Goal: Task Accomplishment & Management: Use online tool/utility

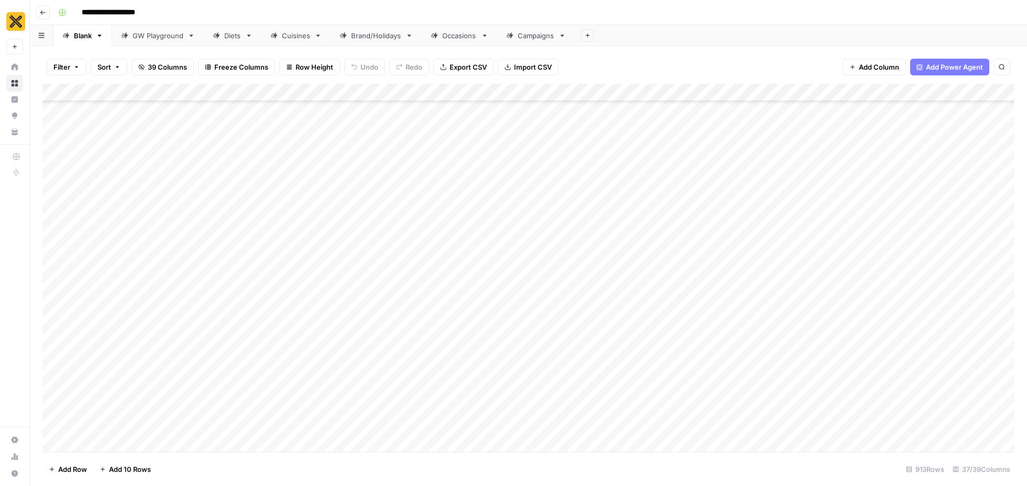
scroll to position [5696, 0]
click at [280, 27] on link "Cuisines" at bounding box center [296, 35] width 69 height 21
click at [113, 262] on div "Add Column" at bounding box center [528, 268] width 972 height 368
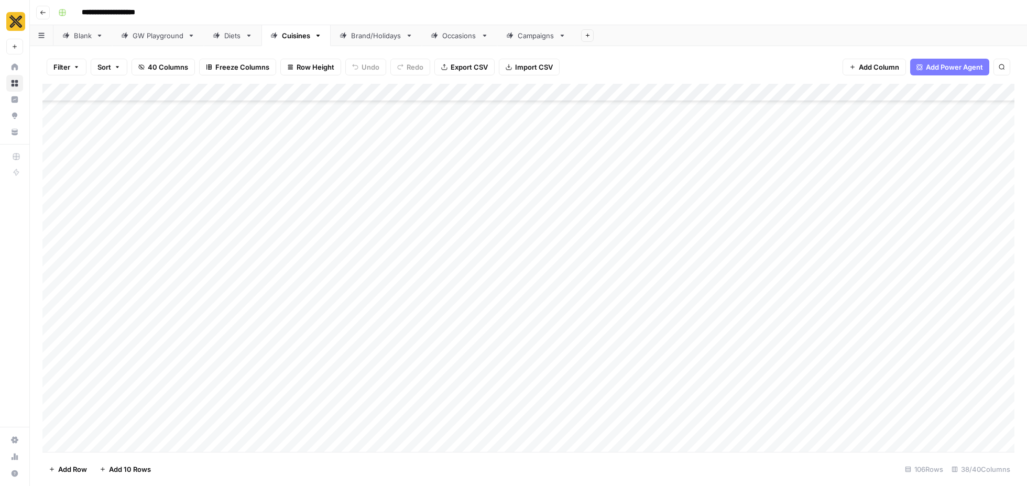
click at [255, 39] on link "Diets" at bounding box center [233, 35] width 58 height 21
click at [250, 37] on icon "button" at bounding box center [248, 35] width 7 height 7
click at [252, 39] on link "Diets" at bounding box center [233, 35] width 58 height 21
click at [248, 35] on icon "button" at bounding box center [249, 36] width 4 height 2
click at [40, 9] on icon "button" at bounding box center [43, 12] width 6 height 6
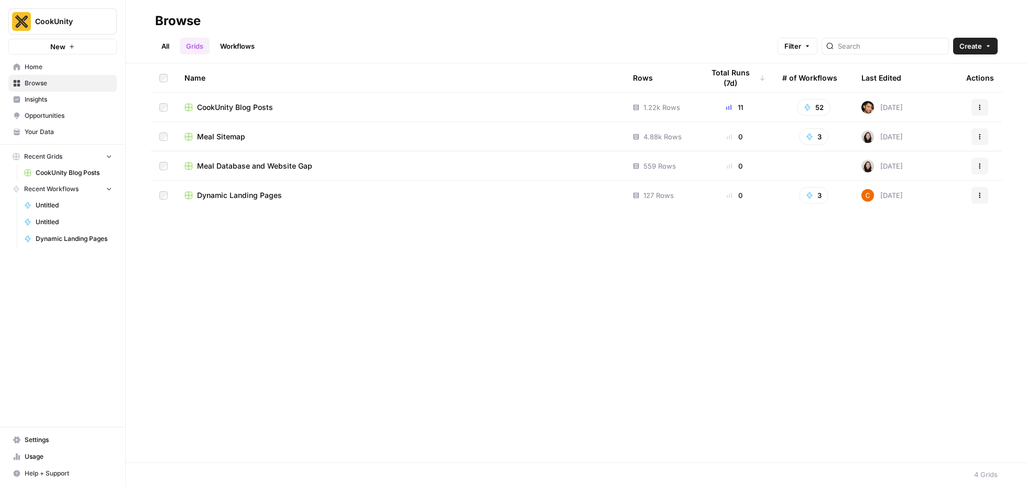
click at [255, 107] on span "CookUnity Blog Posts" at bounding box center [235, 107] width 76 height 10
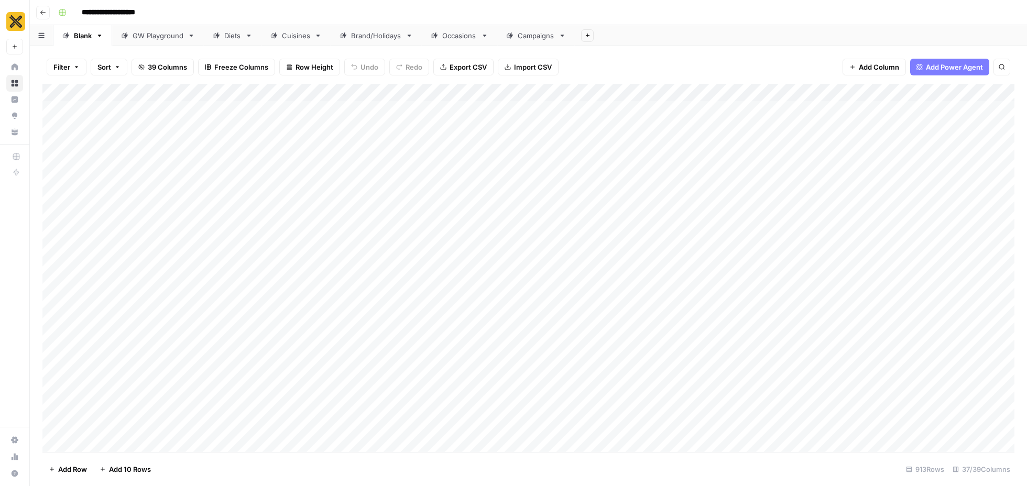
click at [220, 38] on icon at bounding box center [216, 35] width 7 height 7
click at [250, 35] on icon "button" at bounding box center [249, 36] width 4 height 2
click at [45, 13] on icon "button" at bounding box center [43, 12] width 6 height 6
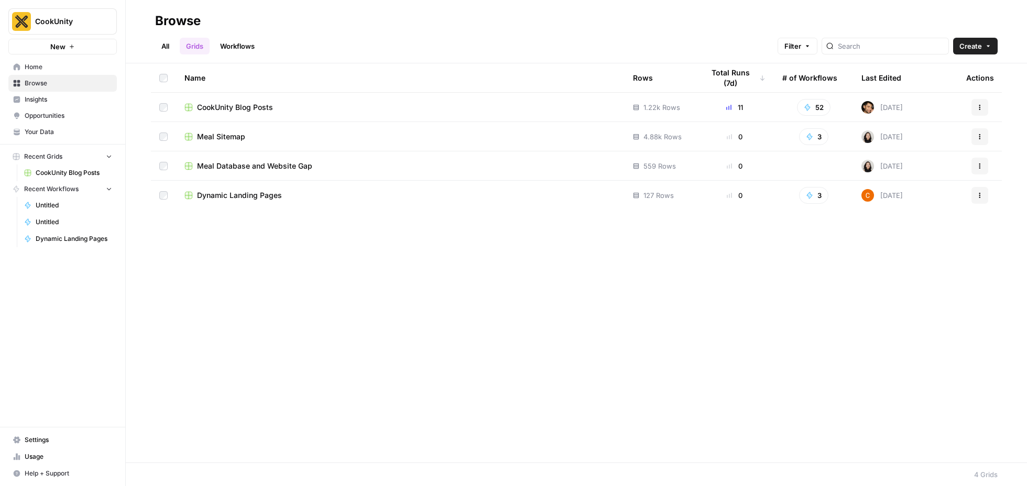
click at [991, 44] on icon "button" at bounding box center [988, 46] width 6 height 6
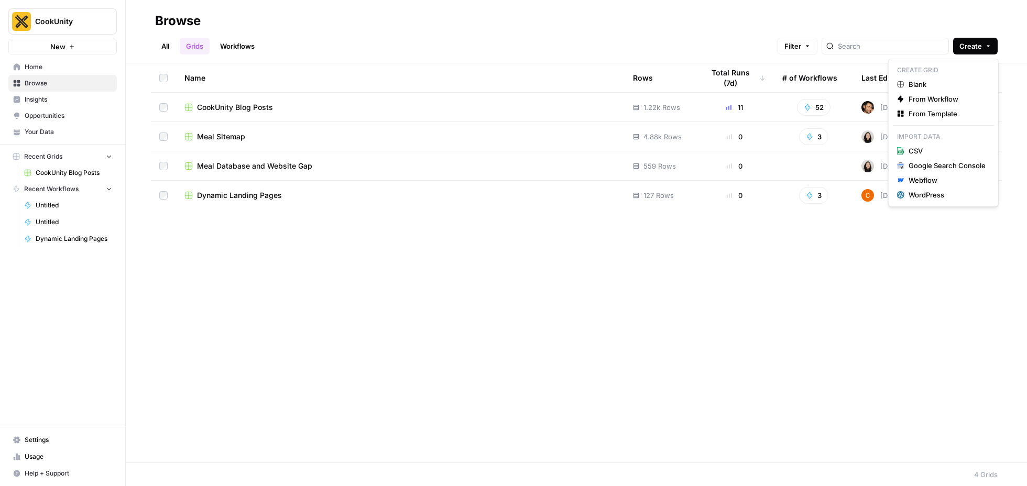
click at [587, 36] on div "All Grids Workflows Filter Create" at bounding box center [576, 41] width 843 height 25
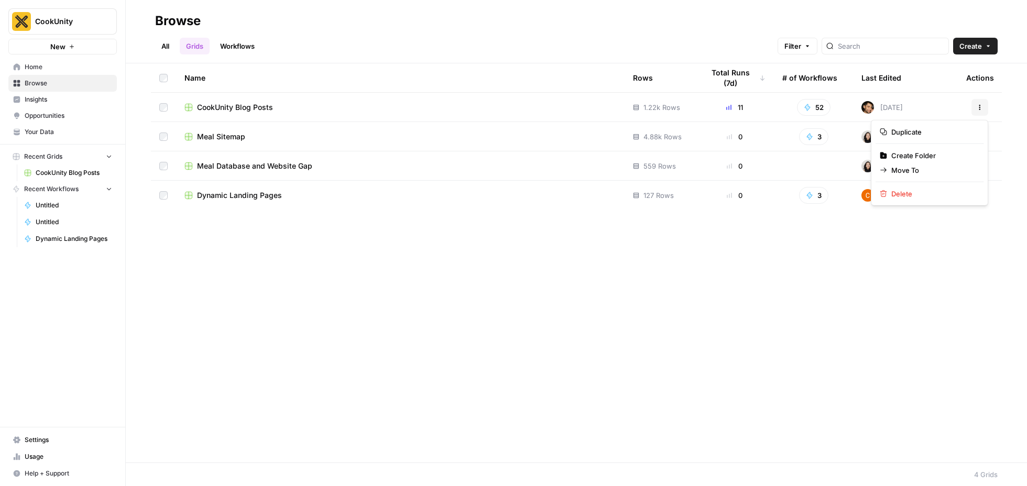
click at [981, 106] on icon "button" at bounding box center [980, 107] width 6 height 6
click at [246, 106] on span "CookUnity Blog Posts" at bounding box center [235, 107] width 76 height 10
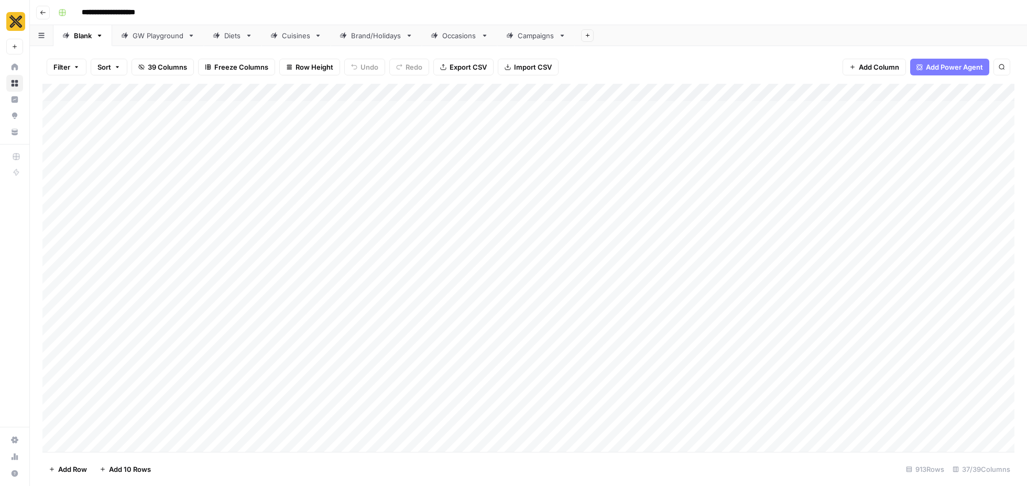
click at [139, 11] on input "**********" at bounding box center [120, 12] width 86 height 17
click at [142, 12] on input "**********" at bounding box center [120, 12] width 86 height 17
click at [152, 12] on input "**********" at bounding box center [120, 12] width 86 height 17
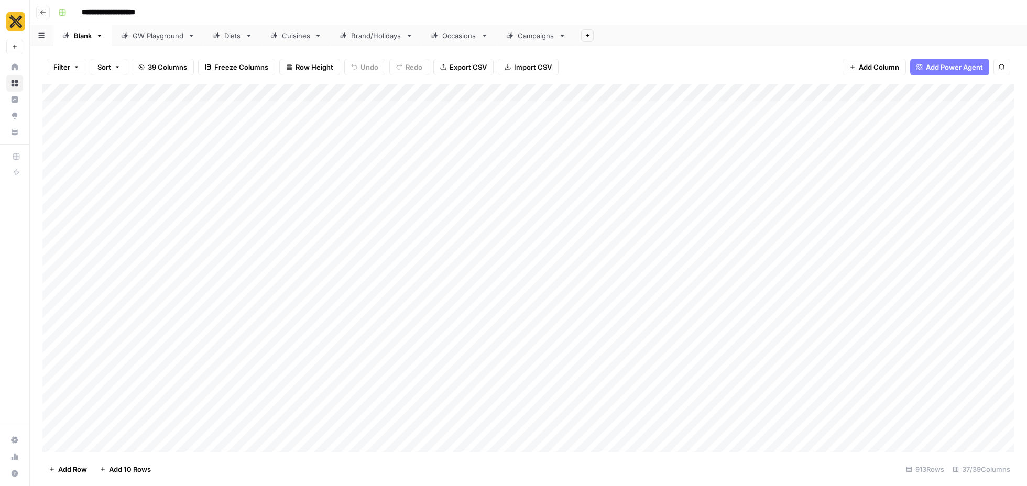
click at [152, 12] on input "**********" at bounding box center [120, 12] width 86 height 17
click at [176, 12] on div "**********" at bounding box center [535, 12] width 963 height 17
click at [46, 10] on button "Go back" at bounding box center [43, 13] width 14 height 14
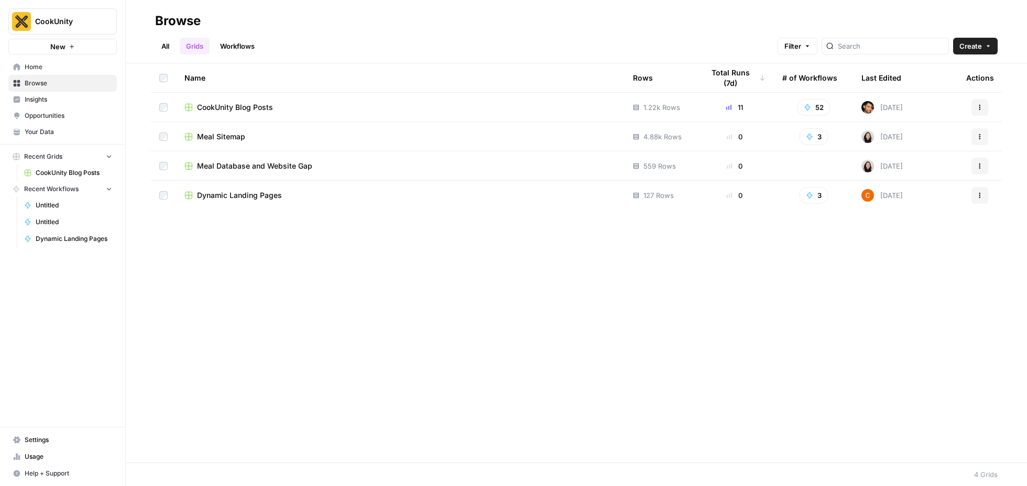
click at [977, 104] on icon "button" at bounding box center [980, 107] width 6 height 6
click at [944, 132] on span "Duplicate" at bounding box center [934, 132] width 84 height 10
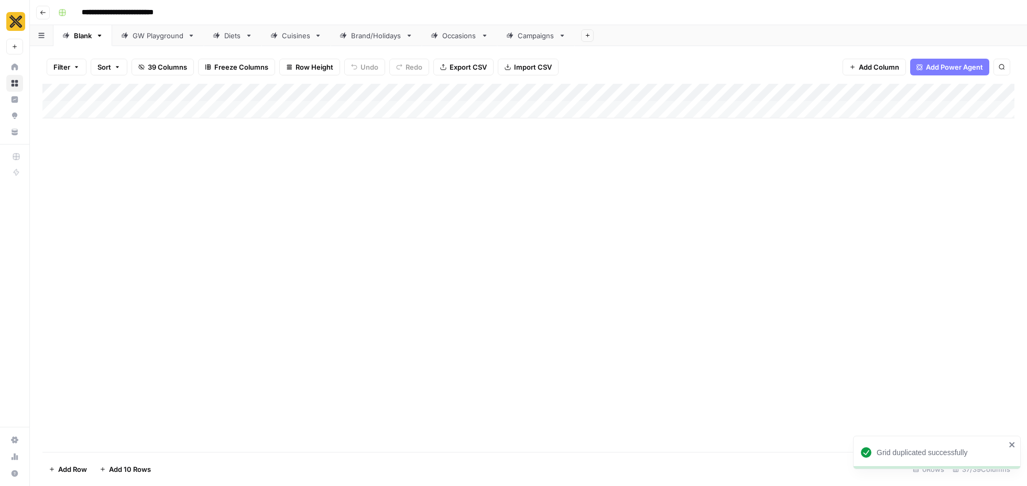
click at [99, 34] on icon "button" at bounding box center [99, 35] width 7 height 7
click at [139, 93] on span "Delete Sheet" at bounding box center [141, 94] width 50 height 10
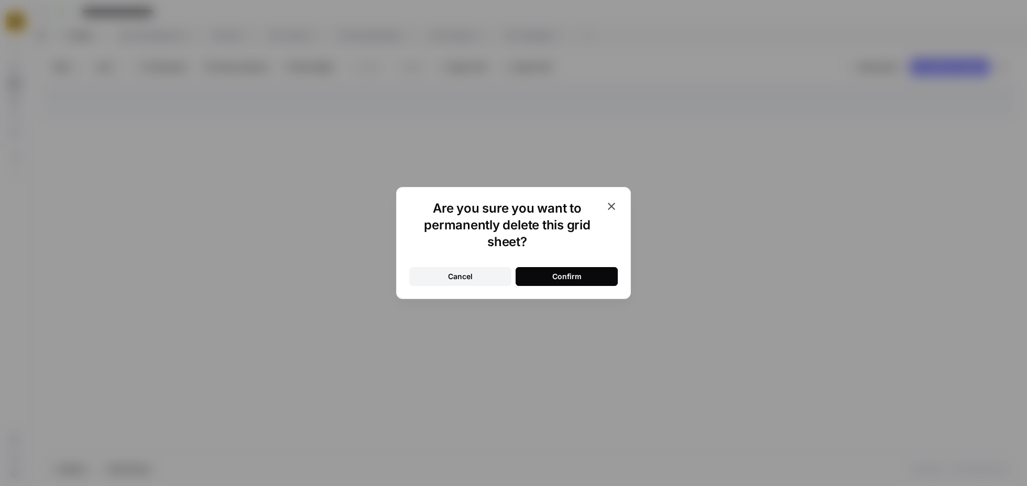
click at [551, 278] on button "Confirm" at bounding box center [567, 276] width 102 height 19
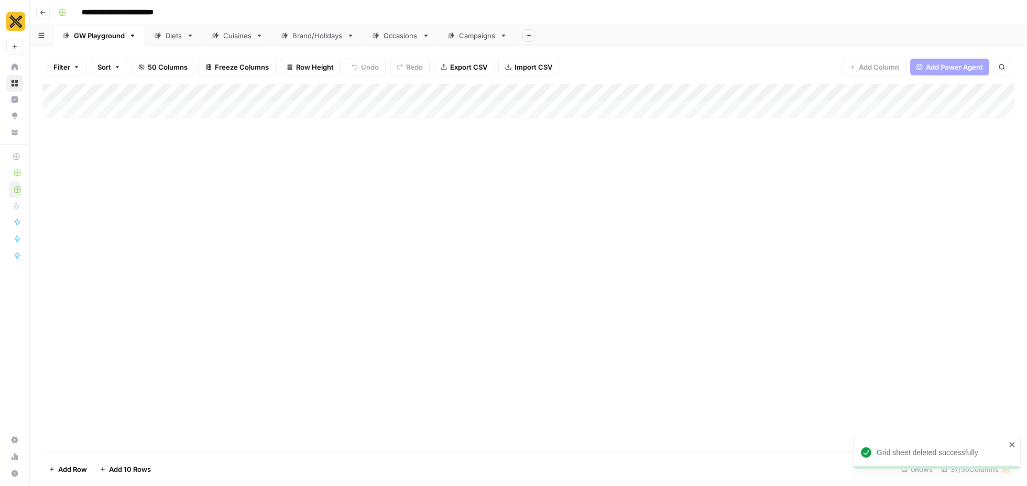
click at [132, 36] on icon "button" at bounding box center [133, 36] width 4 height 2
click at [187, 92] on span "Delete Sheet" at bounding box center [174, 94] width 50 height 10
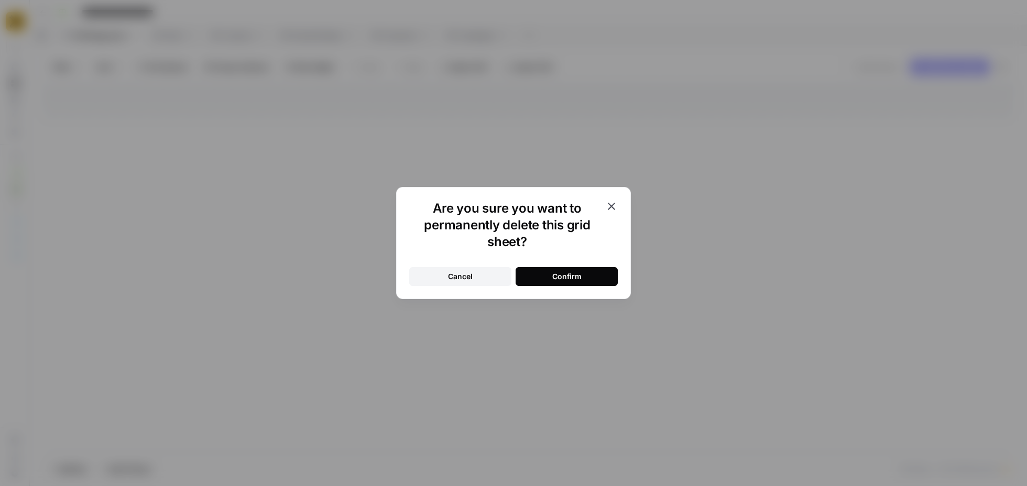
click at [553, 280] on div "Confirm" at bounding box center [566, 277] width 29 height 10
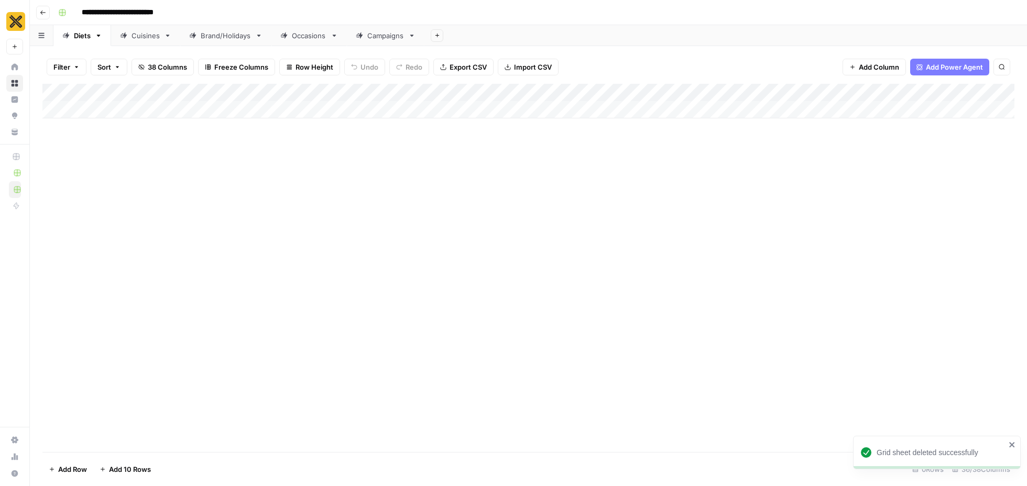
click at [153, 38] on div "Cuisines" at bounding box center [146, 35] width 28 height 10
click at [213, 37] on div "Brand/Holidays" at bounding box center [226, 35] width 50 height 10
click at [323, 39] on div "Occasions" at bounding box center [309, 35] width 35 height 10
click at [376, 40] on div "Campaigns" at bounding box center [385, 35] width 37 height 10
click at [206, 37] on div "Brand/Holidays" at bounding box center [226, 35] width 50 height 10
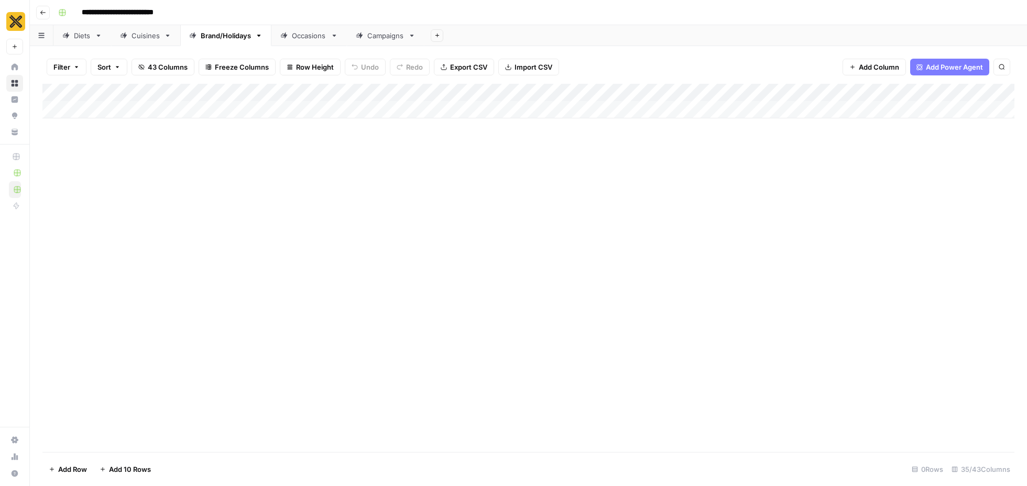
click at [167, 9] on input "**********" at bounding box center [133, 12] width 112 height 17
type input "**********"
click at [251, 198] on div "Add Column" at bounding box center [528, 268] width 972 height 368
click at [86, 38] on div "Diets" at bounding box center [82, 35] width 17 height 10
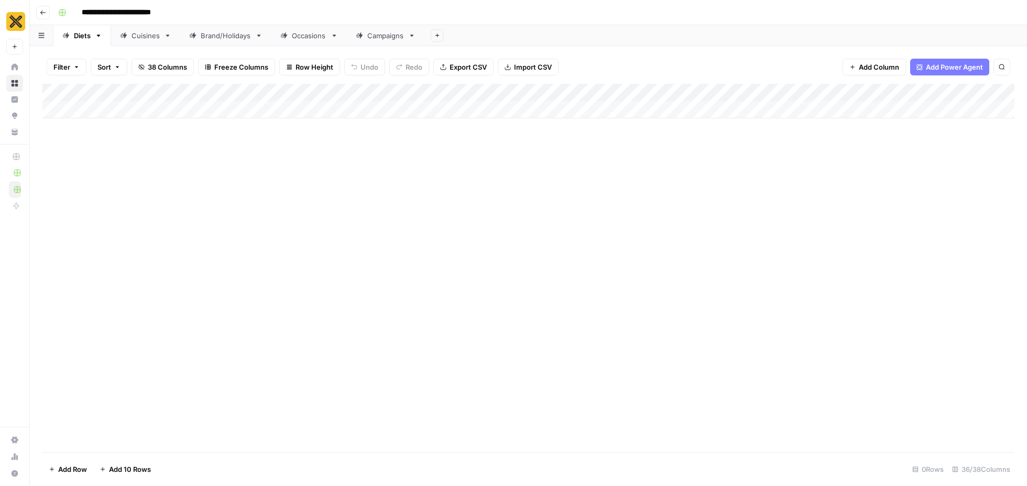
click at [169, 37] on icon at bounding box center [167, 35] width 7 height 7
click at [167, 34] on icon "button" at bounding box center [167, 35] width 7 height 7
click at [190, 91] on span "Delete Sheet" at bounding box center [209, 94] width 50 height 10
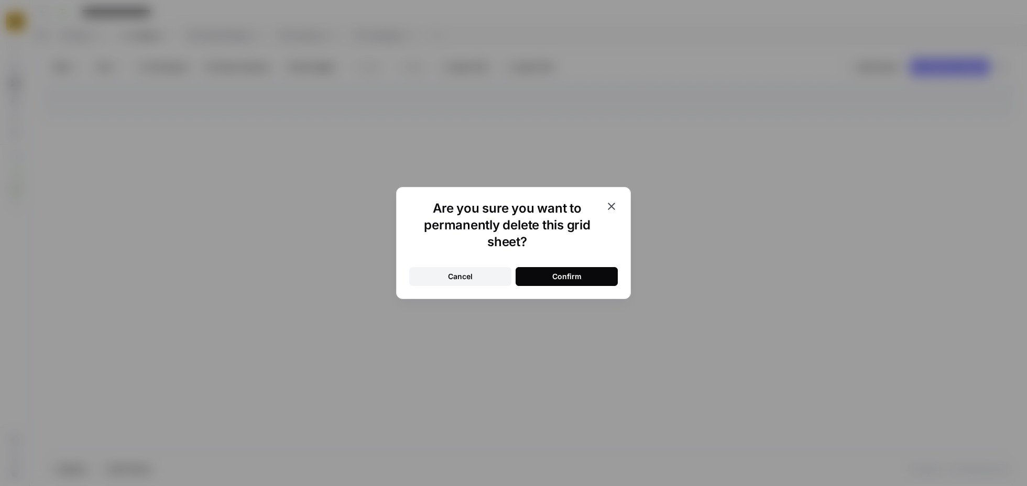
click at [558, 275] on div "Confirm" at bounding box center [566, 277] width 29 height 10
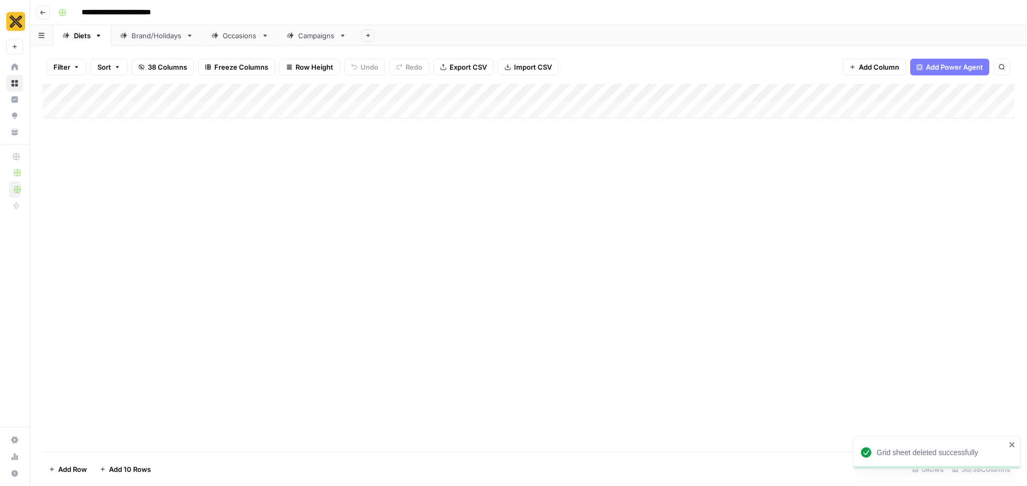
click at [189, 36] on icon at bounding box center [190, 36] width 4 height 2
click at [189, 32] on icon "button" at bounding box center [189, 35] width 7 height 7
click at [216, 92] on span "Delete Sheet" at bounding box center [232, 94] width 50 height 10
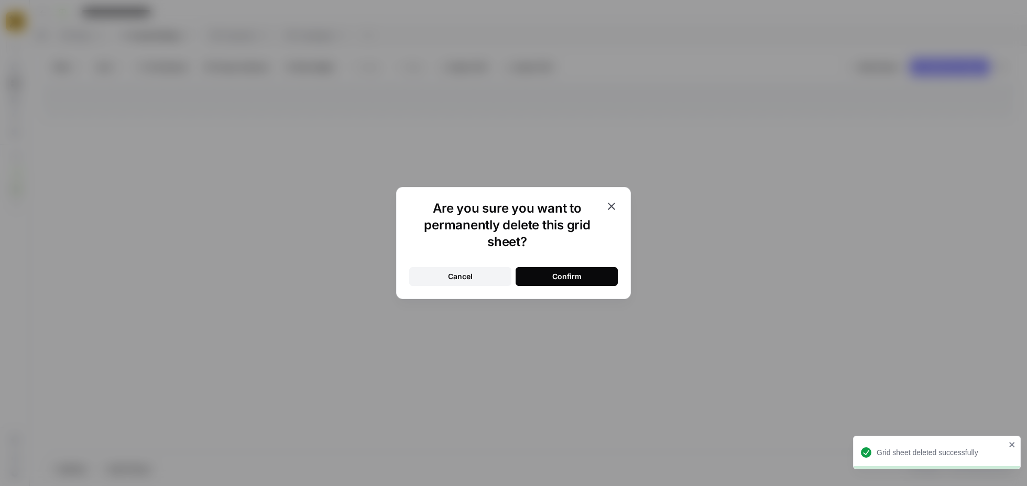
click at [553, 279] on div "Confirm" at bounding box center [566, 277] width 29 height 10
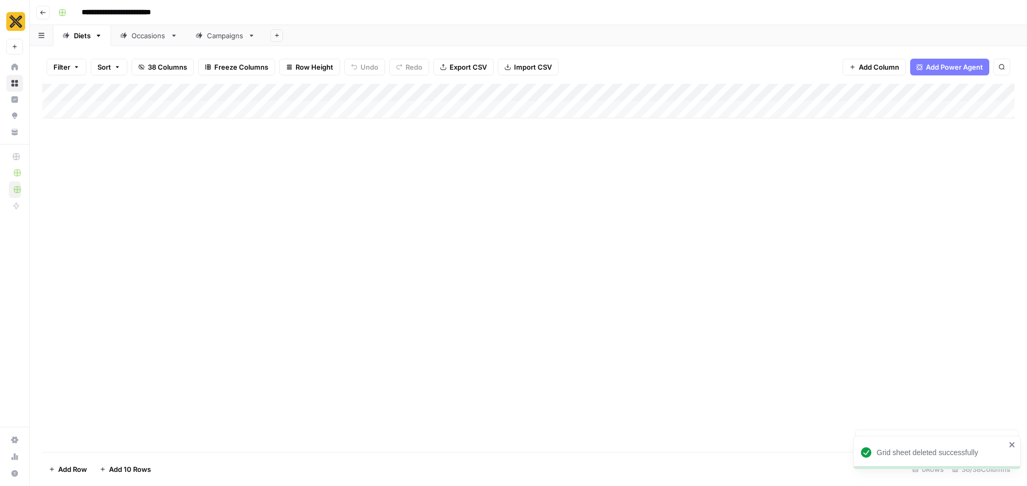
click at [173, 36] on icon at bounding box center [174, 36] width 4 height 2
click at [172, 37] on icon "button" at bounding box center [173, 35] width 7 height 7
click at [200, 89] on span "Delete Sheet" at bounding box center [215, 94] width 50 height 10
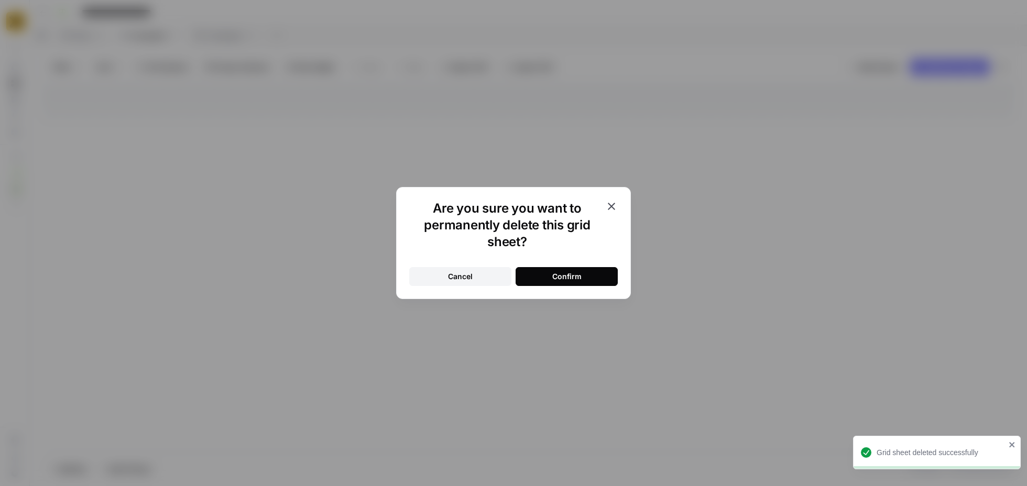
click at [593, 272] on button "Confirm" at bounding box center [567, 276] width 102 height 19
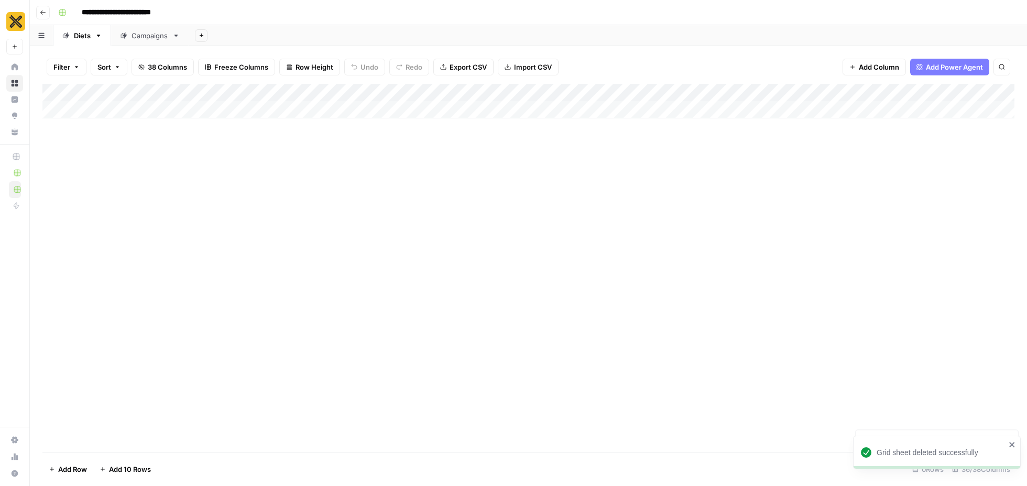
click at [176, 36] on icon at bounding box center [177, 36] width 4 height 2
click at [175, 37] on icon "button" at bounding box center [175, 35] width 7 height 7
click at [212, 93] on span "Delete Sheet" at bounding box center [218, 94] width 50 height 10
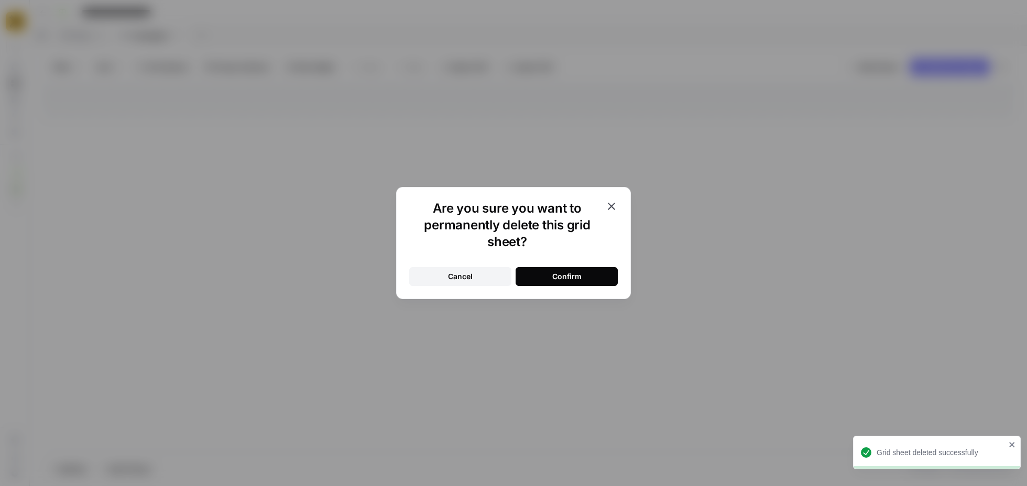
click at [550, 259] on div "Cancel Confirm" at bounding box center [513, 270] width 209 height 31
click at [550, 272] on button "Confirm" at bounding box center [567, 276] width 102 height 19
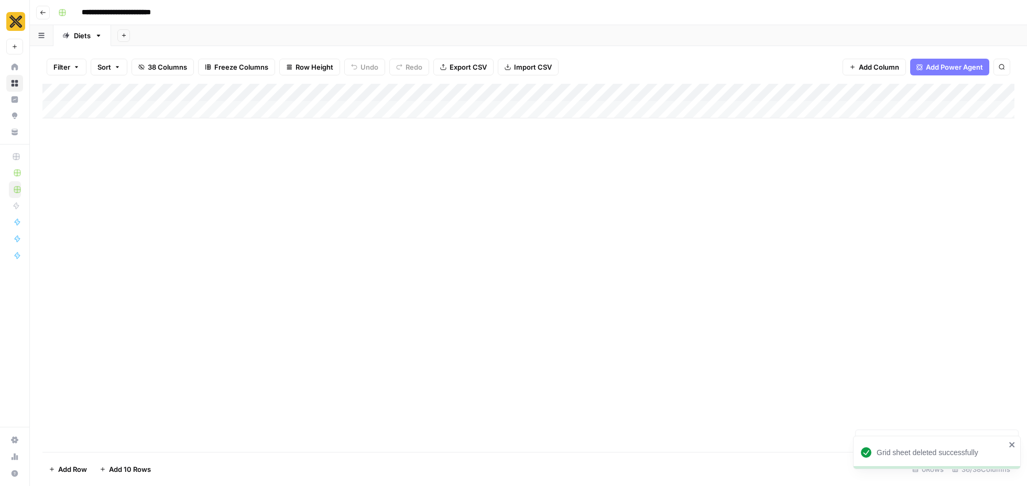
click at [80, 35] on div "Diets" at bounding box center [82, 35] width 17 height 10
click at [87, 35] on input "*****" at bounding box center [83, 36] width 18 height 14
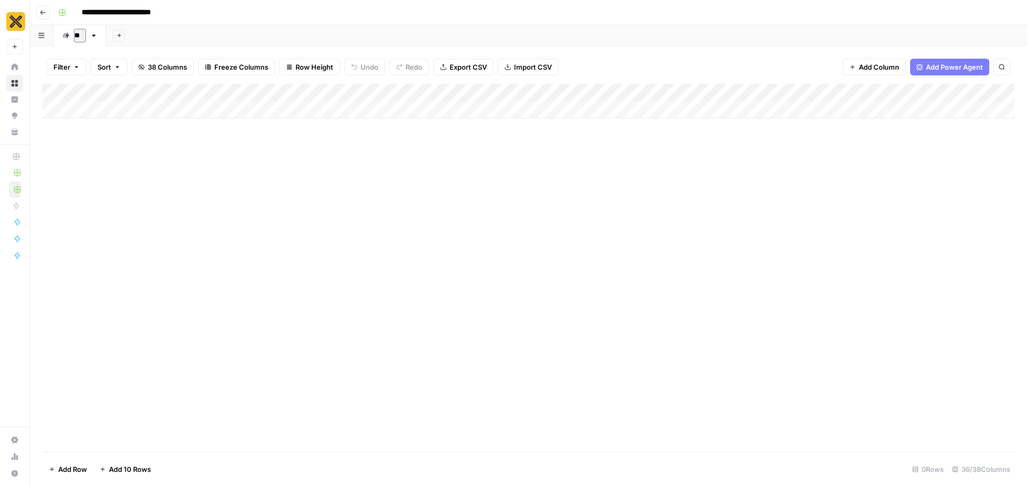
type input "***"
click at [176, 171] on div "Add Column" at bounding box center [528, 268] width 972 height 368
click at [112, 110] on div "Add Column" at bounding box center [528, 101] width 972 height 35
click at [155, 199] on div "Add Column" at bounding box center [528, 268] width 972 height 368
click at [110, 110] on div "Add Column" at bounding box center [528, 115] width 972 height 62
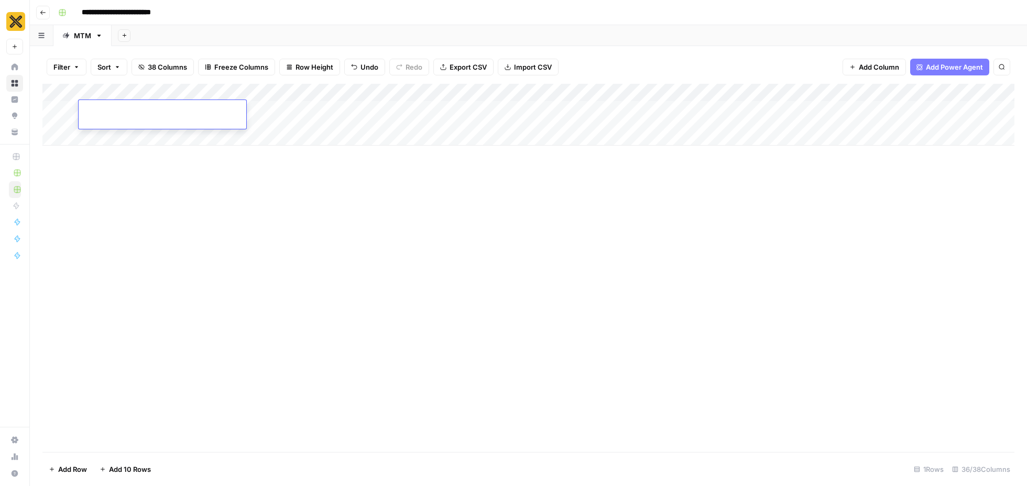
click at [110, 110] on textarea at bounding box center [163, 110] width 168 height 15
click at [288, 19] on div "**********" at bounding box center [535, 12] width 963 height 17
click at [102, 112] on div "Add Column" at bounding box center [528, 115] width 972 height 62
click at [102, 112] on textarea at bounding box center [163, 110] width 168 height 15
type textarea "********"
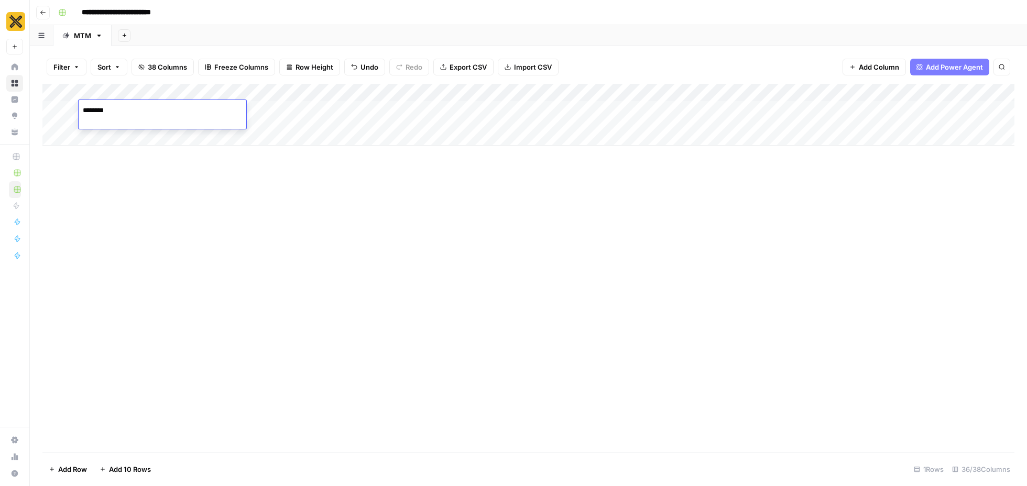
click at [96, 204] on div "Add Column" at bounding box center [528, 268] width 972 height 368
click at [144, 118] on div "Add Column" at bounding box center [528, 115] width 972 height 62
click at [103, 95] on div "Add Column" at bounding box center [528, 115] width 972 height 62
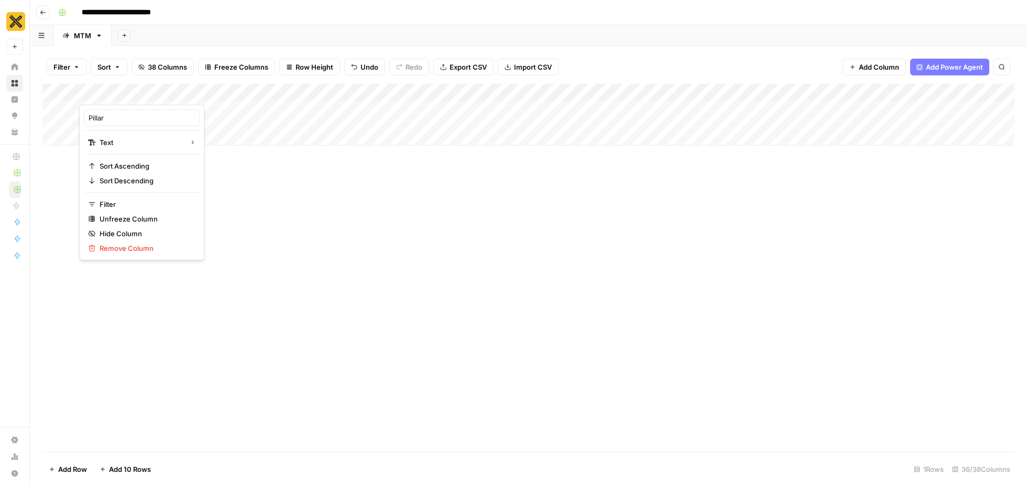
click at [103, 95] on div at bounding box center [105, 94] width 53 height 21
click at [113, 123] on div "Pillar" at bounding box center [142, 118] width 116 height 17
click at [113, 123] on div "Add Column" at bounding box center [528, 115] width 972 height 62
click at [104, 92] on div "Add Column" at bounding box center [528, 115] width 972 height 62
drag, startPoint x: 113, startPoint y: 123, endPoint x: 75, endPoint y: 117, distance: 38.6
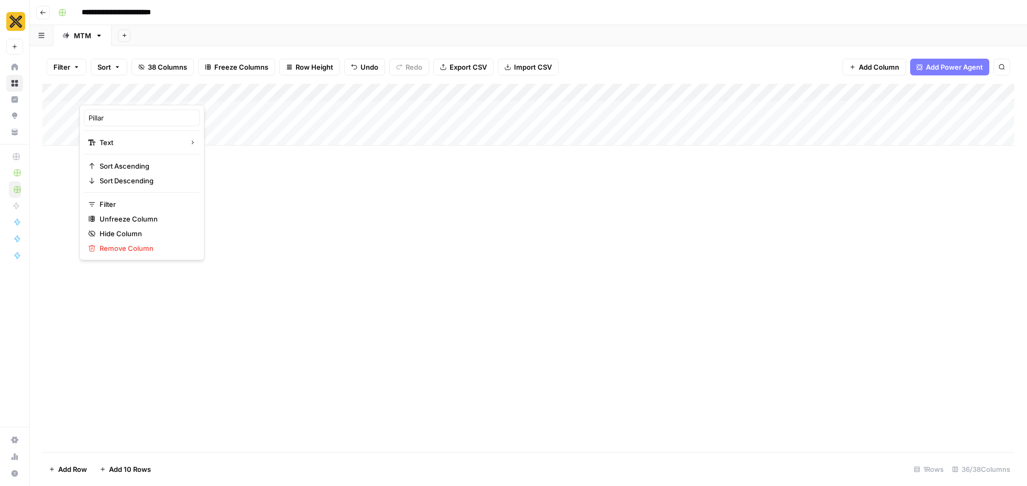
click at [74, 117] on body "**********" at bounding box center [513, 243] width 1027 height 486
click at [105, 117] on input "Pillar" at bounding box center [142, 118] width 106 height 10
type input "Theme"
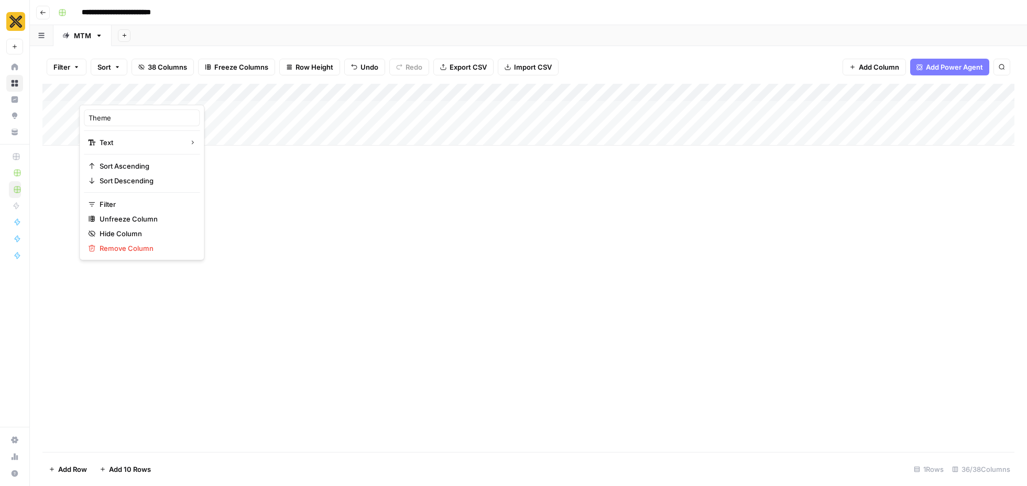
click at [157, 90] on div "Add Column" at bounding box center [528, 115] width 972 height 62
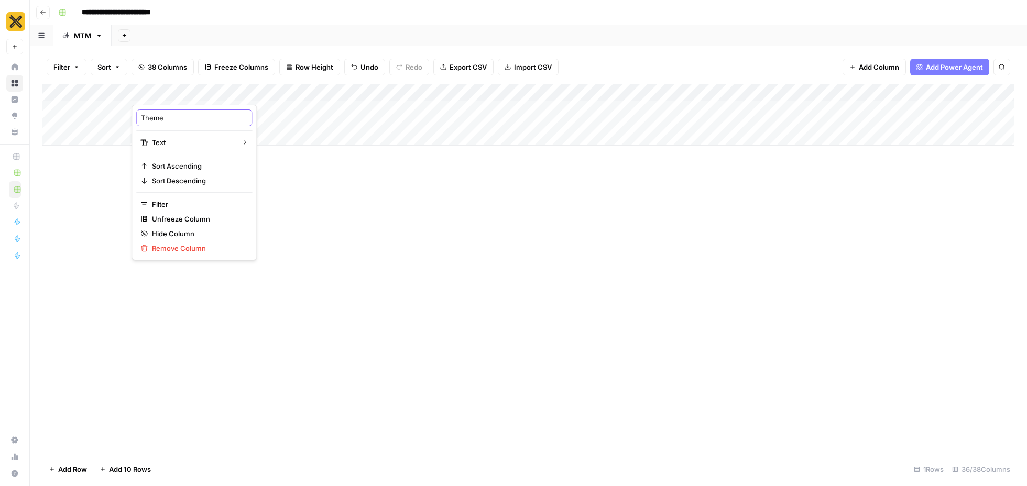
click at [164, 119] on input "Theme" at bounding box center [194, 118] width 106 height 10
type input "Topic"
click at [148, 120] on div "Add Column" at bounding box center [528, 115] width 972 height 62
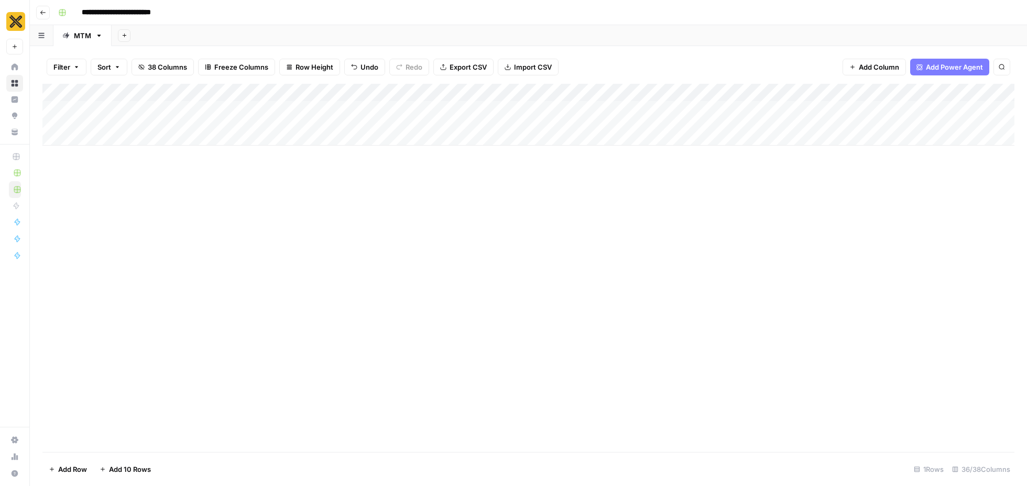
click at [148, 120] on div "Add Column" at bounding box center [528, 115] width 972 height 62
type textarea "**********"
click at [192, 225] on div "Add Column" at bounding box center [528, 268] width 972 height 368
click at [209, 115] on div "Add Column" at bounding box center [528, 115] width 972 height 62
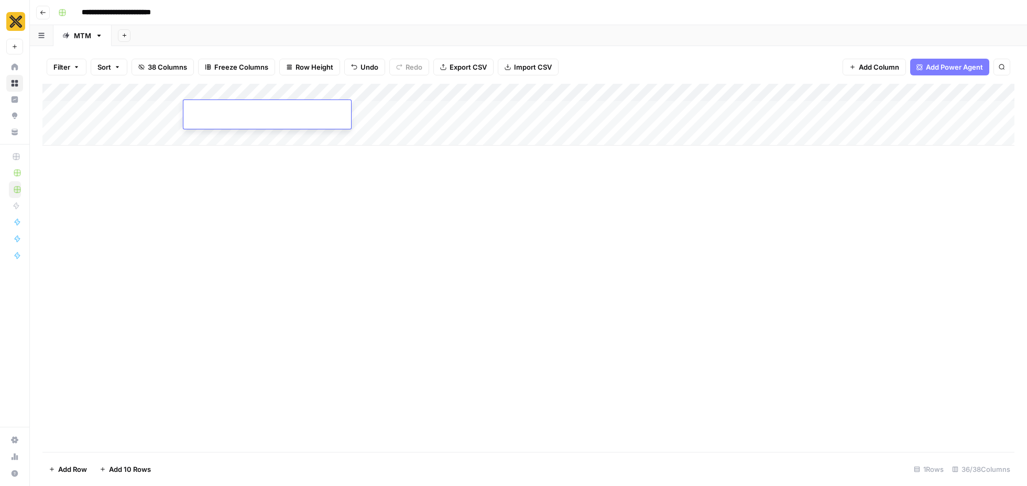
click at [243, 112] on textarea at bounding box center [267, 110] width 168 height 15
type textarea "*"
type textarea "**********"
click at [256, 178] on div "Add Column" at bounding box center [528, 268] width 972 height 368
click at [351, 110] on div "Add Column" at bounding box center [528, 115] width 972 height 62
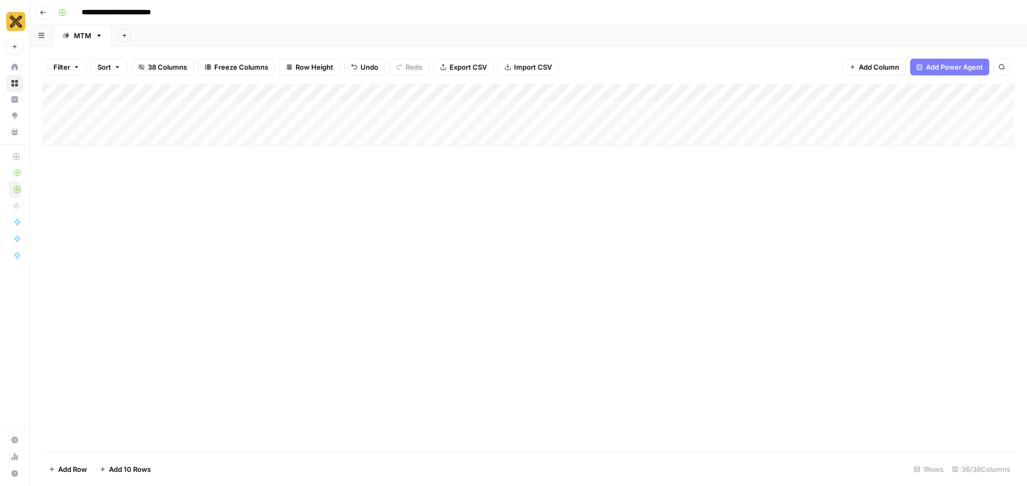
click at [350, 110] on div "Add Column" at bounding box center [528, 115] width 972 height 62
click at [350, 110] on input "text" at bounding box center [366, 113] width 91 height 9
click at [335, 169] on button "Spoke" at bounding box center [338, 169] width 29 height 13
click at [394, 117] on div "Add Column" at bounding box center [528, 115] width 972 height 62
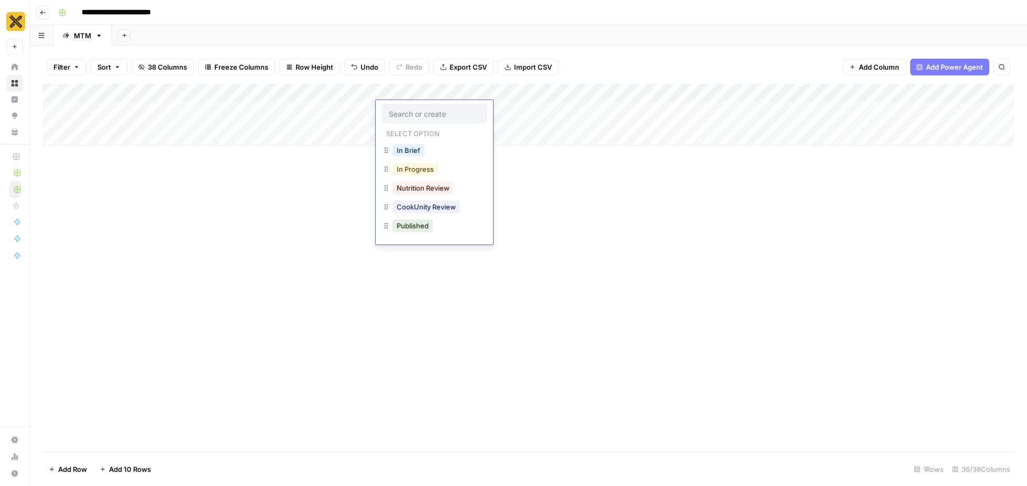
click at [410, 171] on button "In Progress" at bounding box center [416, 169] width 46 height 13
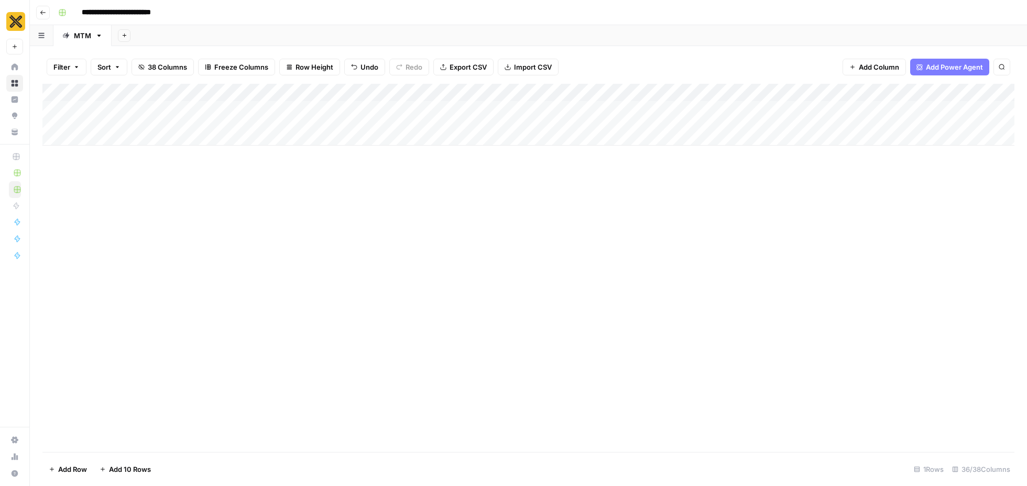
click at [452, 118] on div "Add Column" at bounding box center [528, 115] width 972 height 62
click at [452, 118] on input "text" at bounding box center [496, 113] width 91 height 9
click at [443, 232] on div "Add Column" at bounding box center [528, 268] width 972 height 368
click at [567, 107] on div "Add Column" at bounding box center [528, 115] width 972 height 62
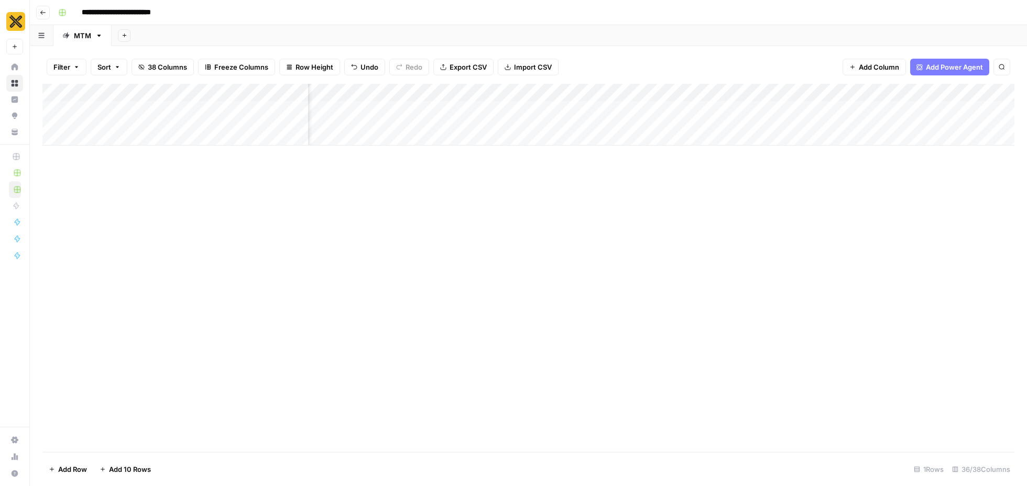
scroll to position [0, 216]
click at [677, 114] on div "Add Column" at bounding box center [528, 115] width 972 height 62
click at [106, 131] on div "Add Column" at bounding box center [528, 115] width 972 height 62
click at [456, 139] on div "Add Column" at bounding box center [528, 128] width 972 height 89
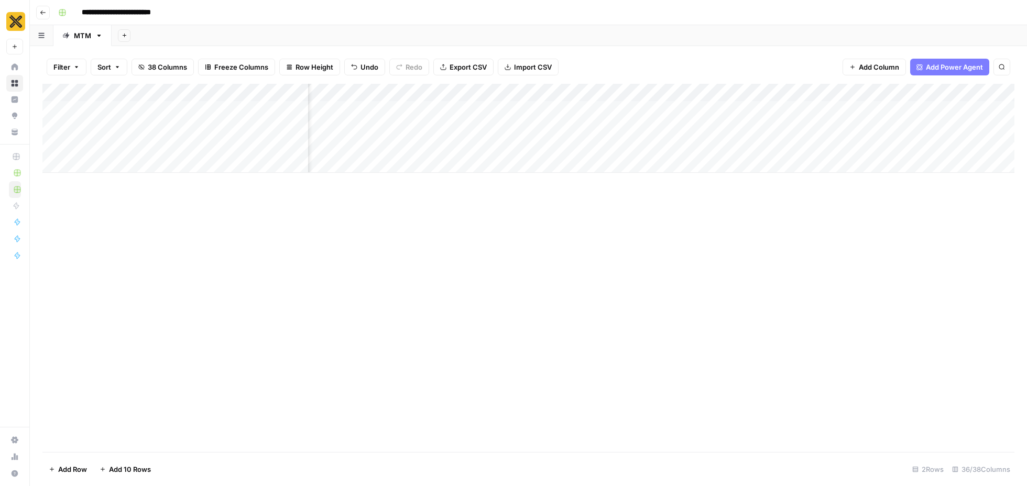
click at [507, 139] on div "Add Column" at bounding box center [528, 128] width 972 height 89
click at [446, 142] on div "Add Column" at bounding box center [528, 128] width 972 height 89
click at [421, 140] on textarea at bounding box center [468, 138] width 168 height 15
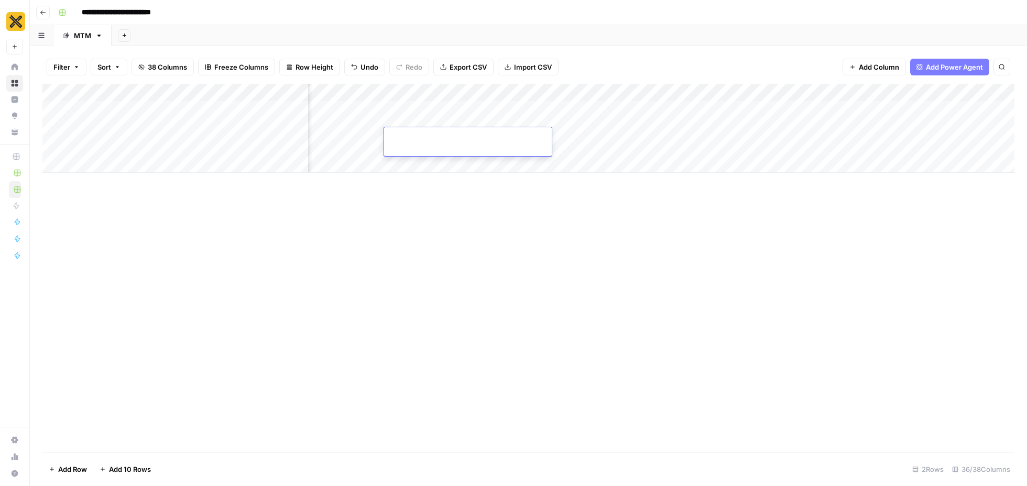
click at [482, 207] on div "Add Column" at bounding box center [528, 268] width 972 height 368
click at [492, 106] on div "Add Column" at bounding box center [528, 128] width 972 height 89
click at [515, 223] on div "Add Column" at bounding box center [528, 268] width 972 height 368
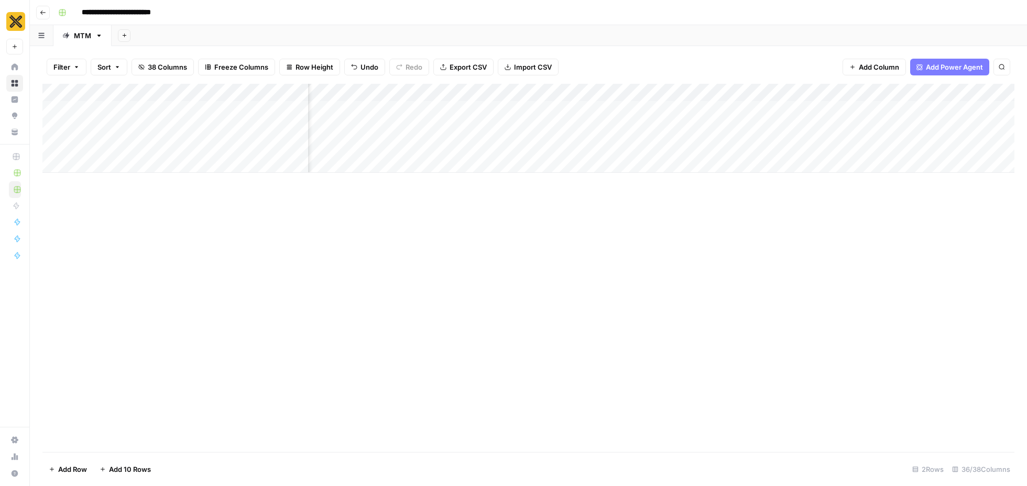
click at [549, 115] on div "Add Column" at bounding box center [528, 128] width 972 height 89
click at [604, 57] on div "Filter Sort 38 Columns Freeze Columns Row Height Undo Redo Export CSV Import CS…" at bounding box center [528, 67] width 972 height 34
click at [533, 108] on div "Add Column" at bounding box center [528, 128] width 972 height 89
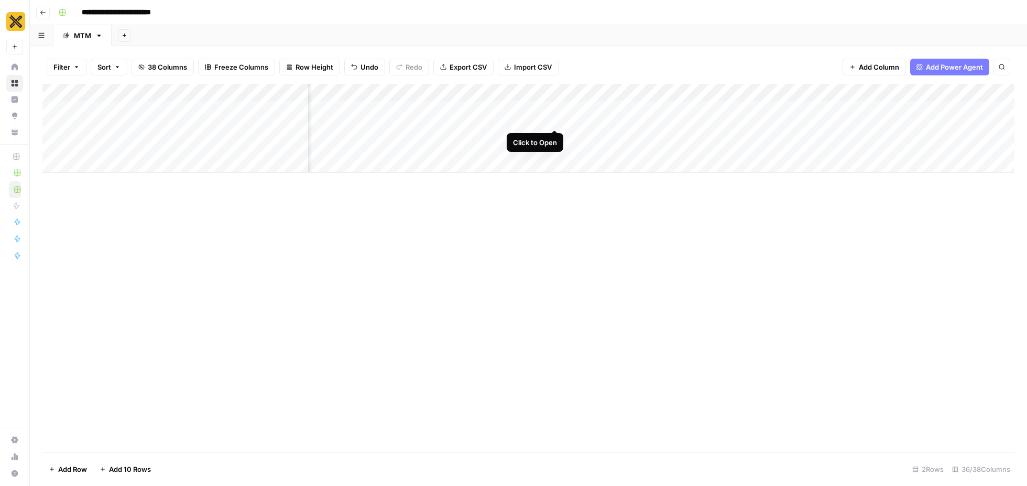
click at [556, 107] on div "Add Column" at bounding box center [528, 128] width 972 height 89
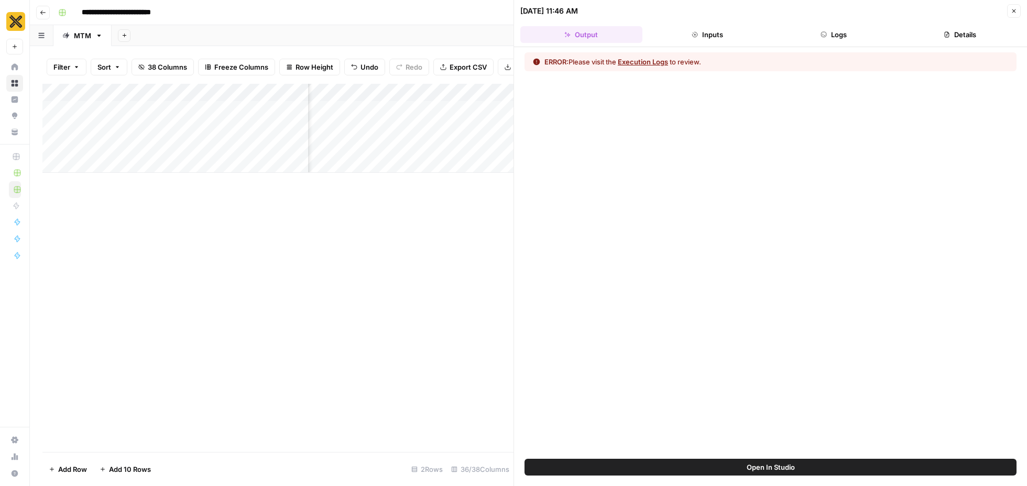
click at [648, 62] on button "Execution Logs" at bounding box center [643, 62] width 50 height 10
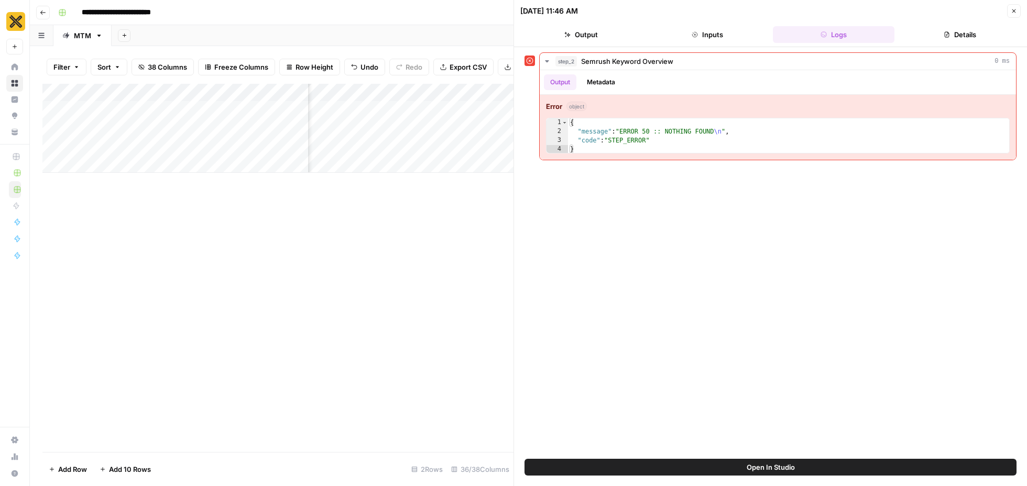
click at [1012, 13] on icon "button" at bounding box center [1014, 11] width 6 height 6
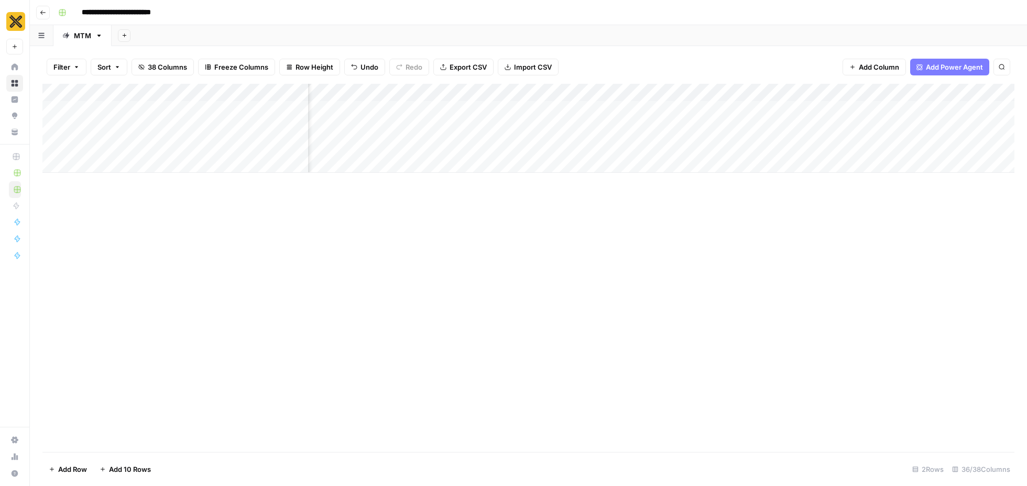
scroll to position [0, 290]
click at [259, 137] on div "Add Column" at bounding box center [528, 128] width 972 height 89
type textarea "**********"
click at [285, 229] on div "Add Column" at bounding box center [528, 268] width 972 height 368
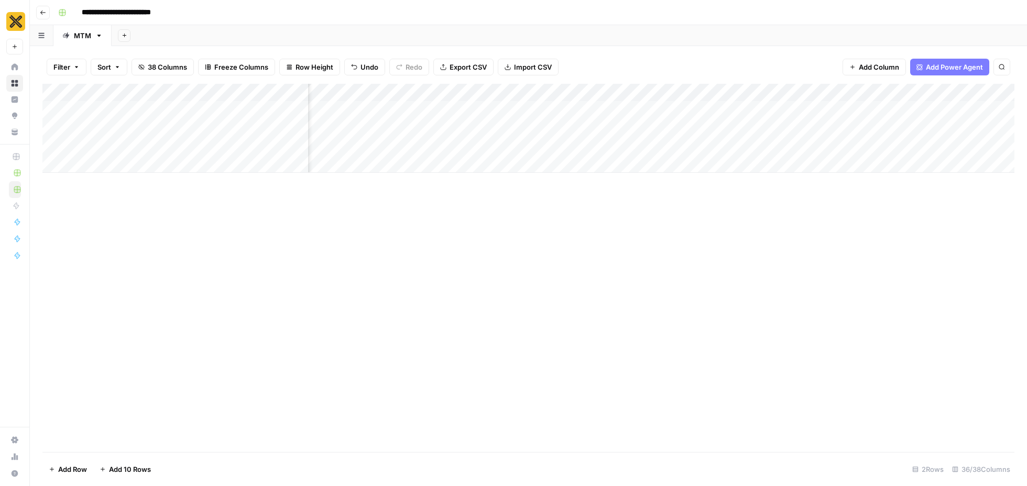
scroll to position [0, 628]
click at [494, 135] on div "Add Column" at bounding box center [528, 128] width 972 height 89
drag, startPoint x: 100, startPoint y: 115, endPoint x: 142, endPoint y: 116, distance: 41.4
click at [142, 115] on div "Add Column" at bounding box center [528, 128] width 972 height 89
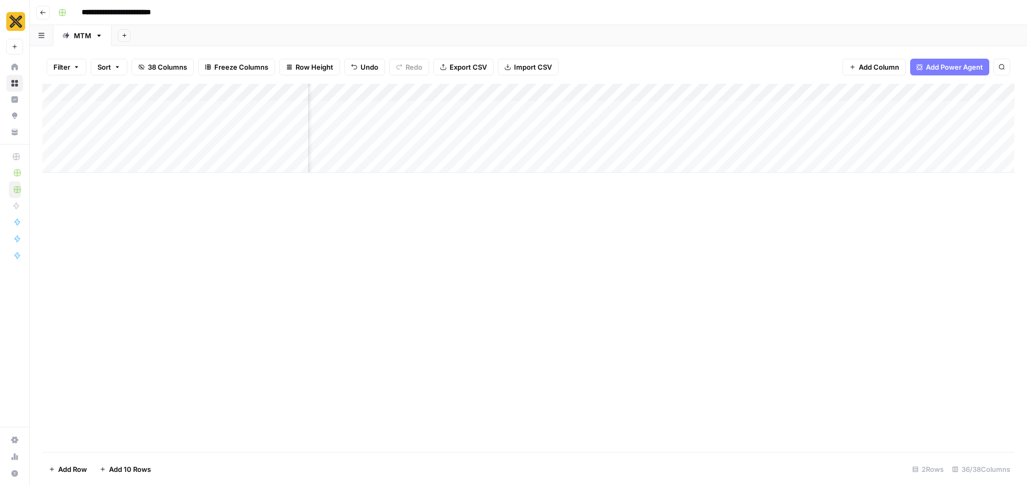
click at [106, 140] on div "Add Column" at bounding box center [528, 128] width 972 height 89
click at [352, 118] on div "Add Column" at bounding box center [528, 128] width 972 height 89
drag, startPoint x: 375, startPoint y: 126, endPoint x: 374, endPoint y: 147, distance: 21.0
click at [374, 147] on div "Add Column" at bounding box center [528, 128] width 972 height 89
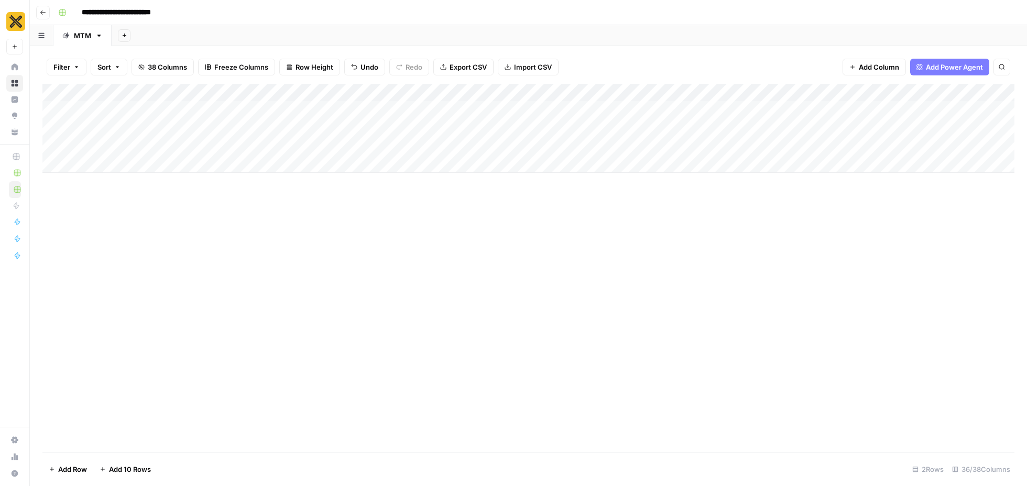
click at [433, 123] on div "Add Column" at bounding box center [528, 128] width 972 height 89
drag, startPoint x: 437, startPoint y: 125, endPoint x: 437, endPoint y: 149, distance: 23.6
click at [437, 149] on div "Add Column" at bounding box center [528, 128] width 972 height 89
click at [563, 138] on div "Add Column" at bounding box center [528, 128] width 972 height 89
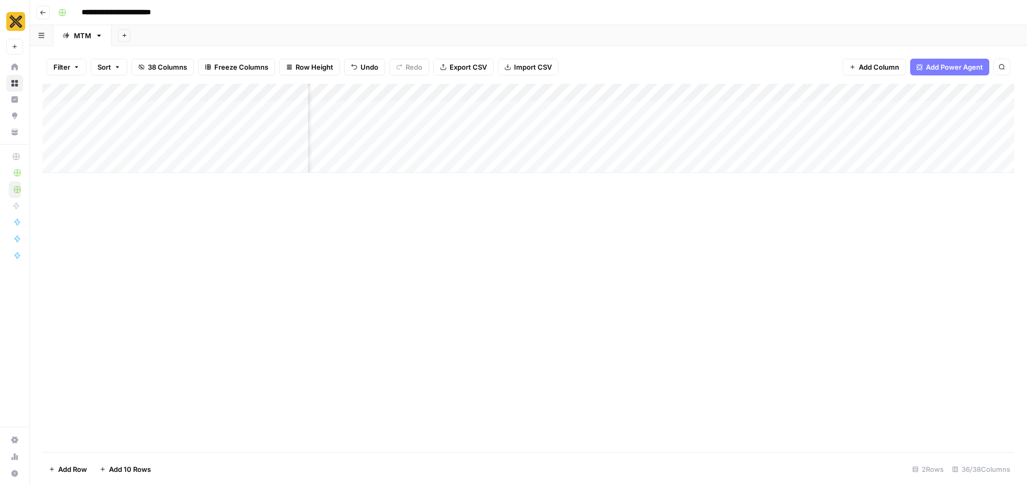
click at [110, 93] on div "Add Column" at bounding box center [528, 128] width 972 height 89
click at [110, 93] on div at bounding box center [105, 94] width 53 height 21
click at [108, 115] on input "Pillar" at bounding box center [142, 118] width 106 height 10
type input "Theme"
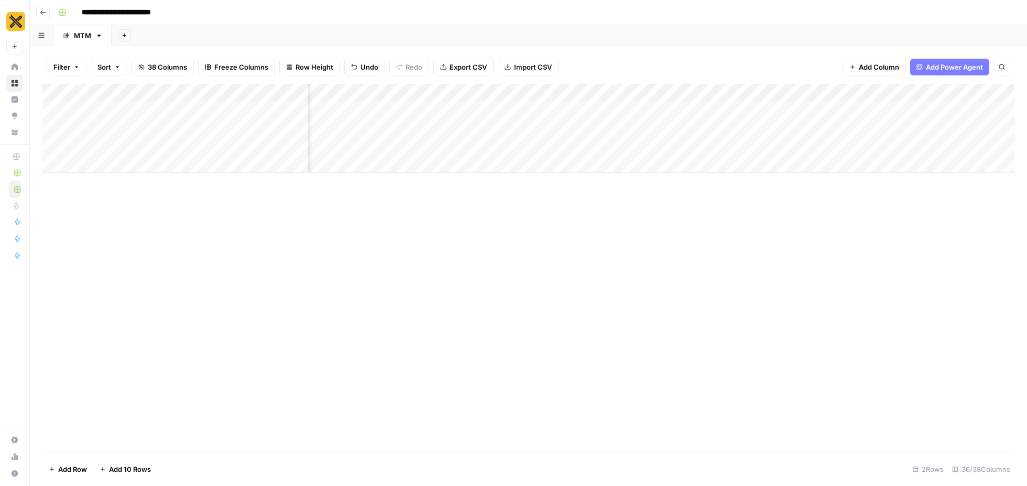
click at [55, 112] on div "Add Column" at bounding box center [528, 128] width 972 height 89
click at [66, 465] on span "Delete 1 Row" at bounding box center [70, 469] width 42 height 10
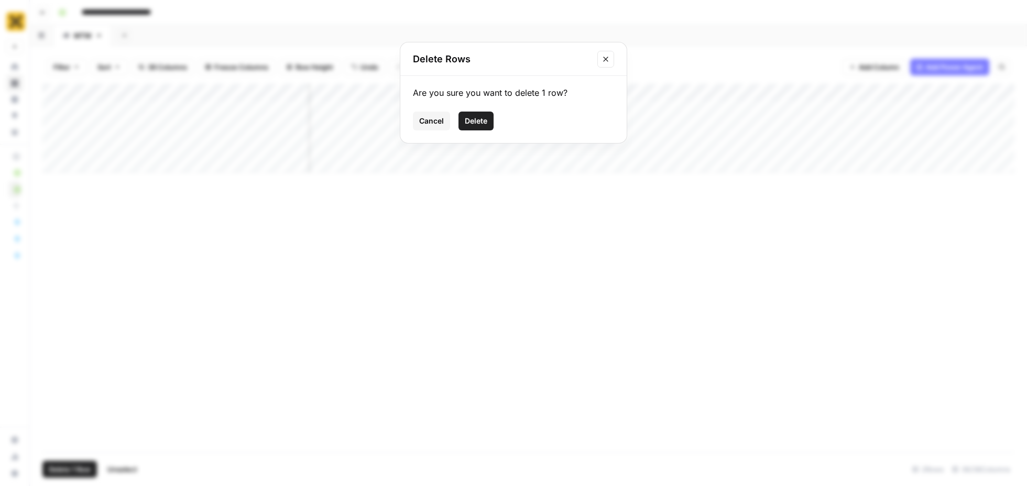
click at [481, 123] on span "Delete" at bounding box center [476, 121] width 23 height 10
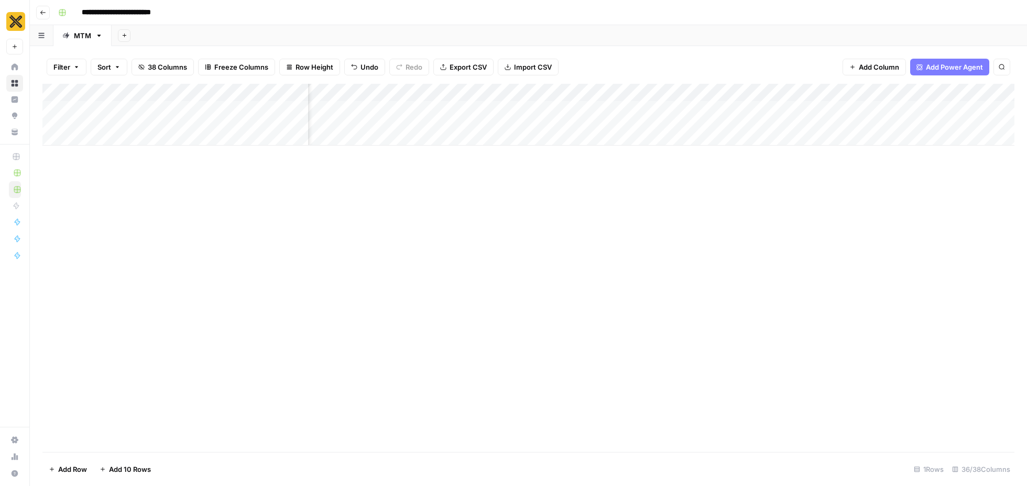
scroll to position [0, 778]
click at [540, 91] on div "Add Column" at bounding box center [528, 115] width 972 height 62
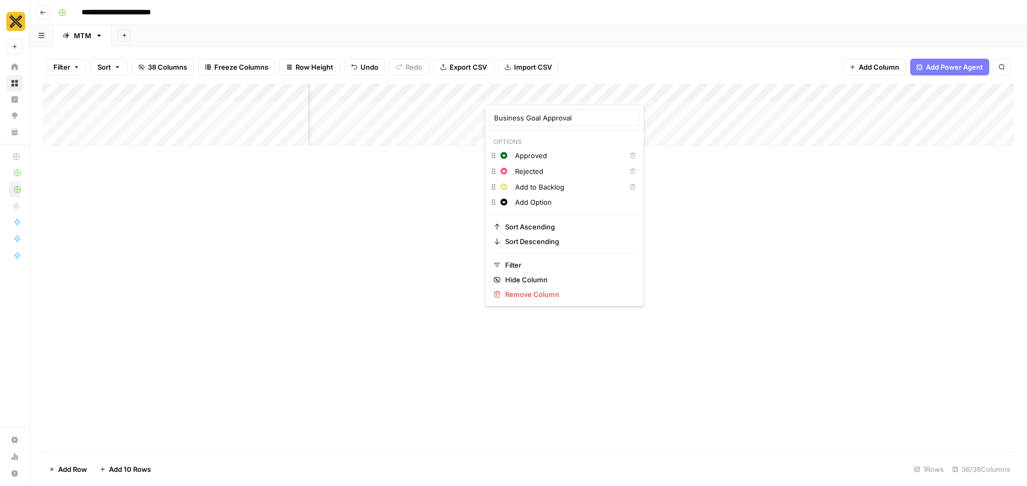
click at [595, 37] on div "Add Sheet" at bounding box center [570, 35] width 916 height 21
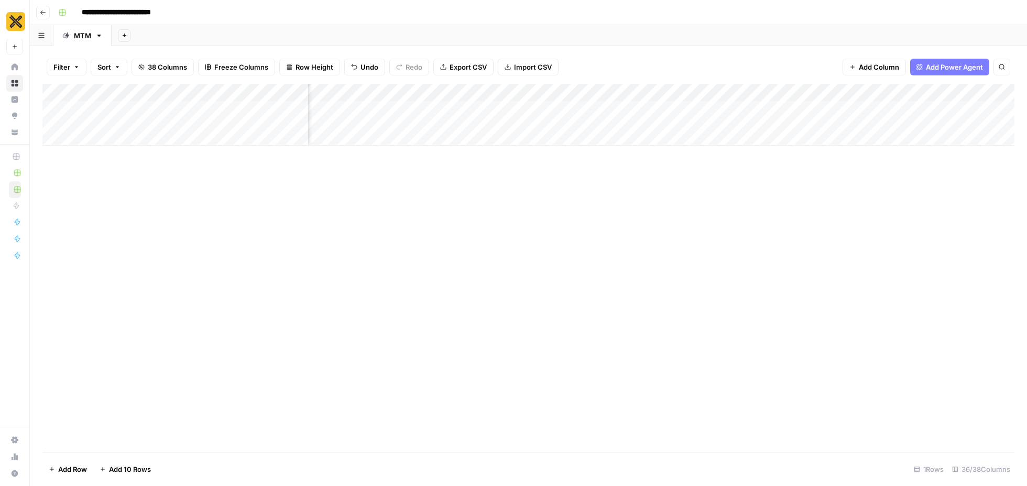
click at [653, 31] on div "Add Sheet" at bounding box center [570, 35] width 916 height 21
click at [647, 110] on div "Add Column" at bounding box center [528, 115] width 972 height 62
click at [810, 115] on div "Add Column" at bounding box center [528, 115] width 972 height 62
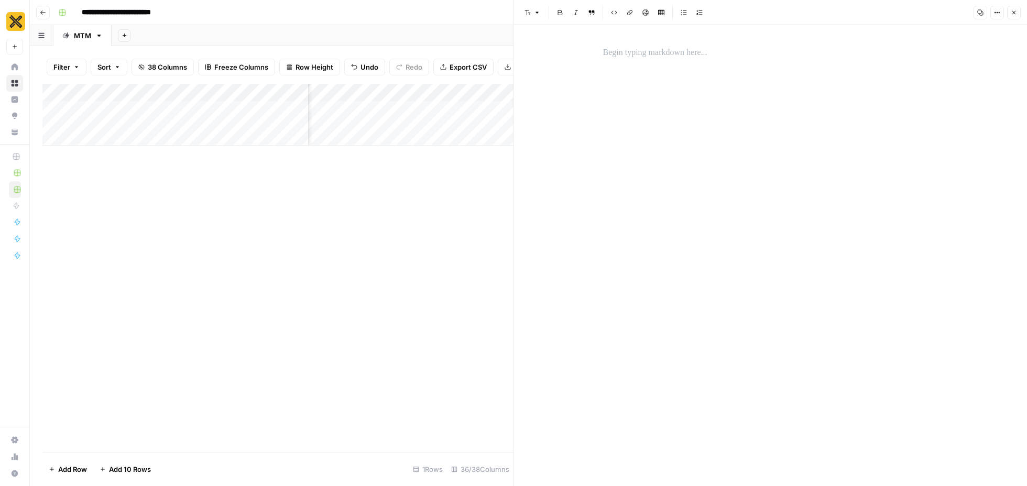
click at [1015, 10] on icon "button" at bounding box center [1014, 12] width 6 height 6
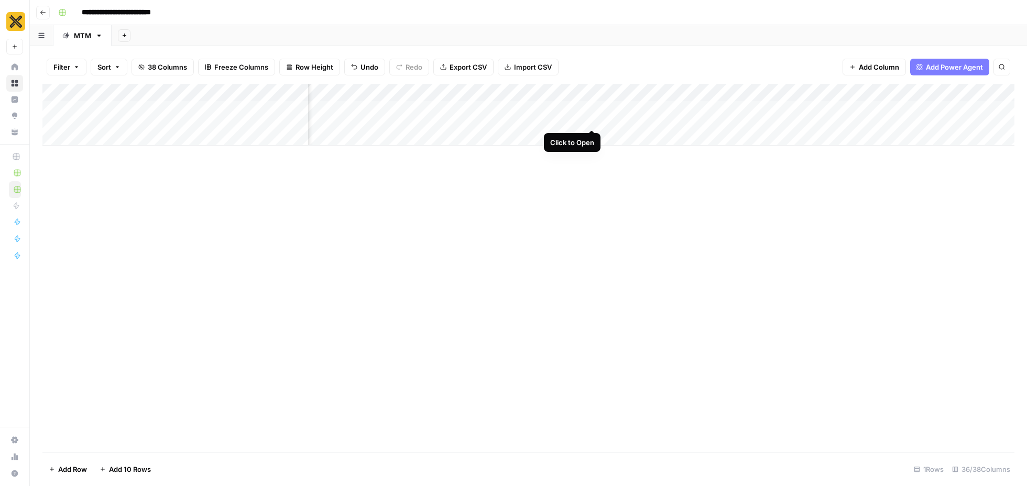
click at [593, 108] on div "Add Column" at bounding box center [528, 115] width 972 height 62
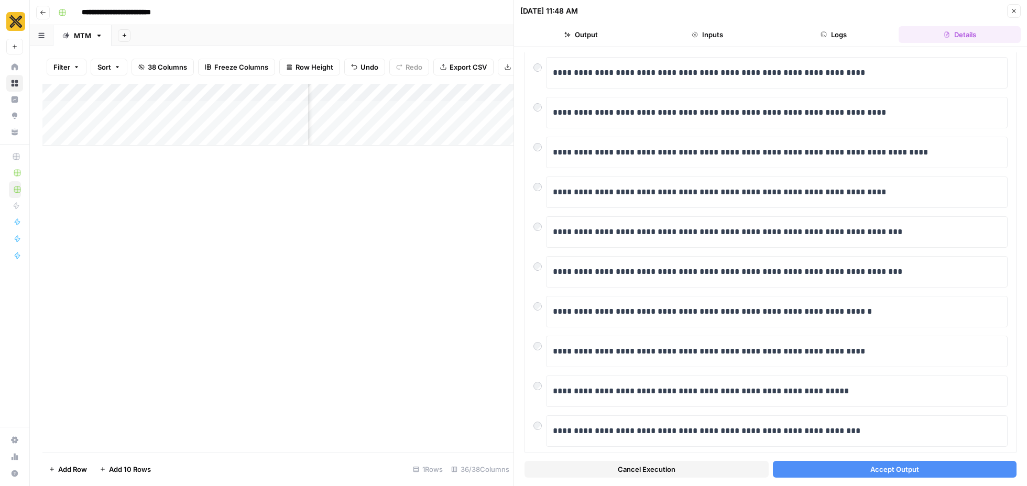
scroll to position [2899, 0]
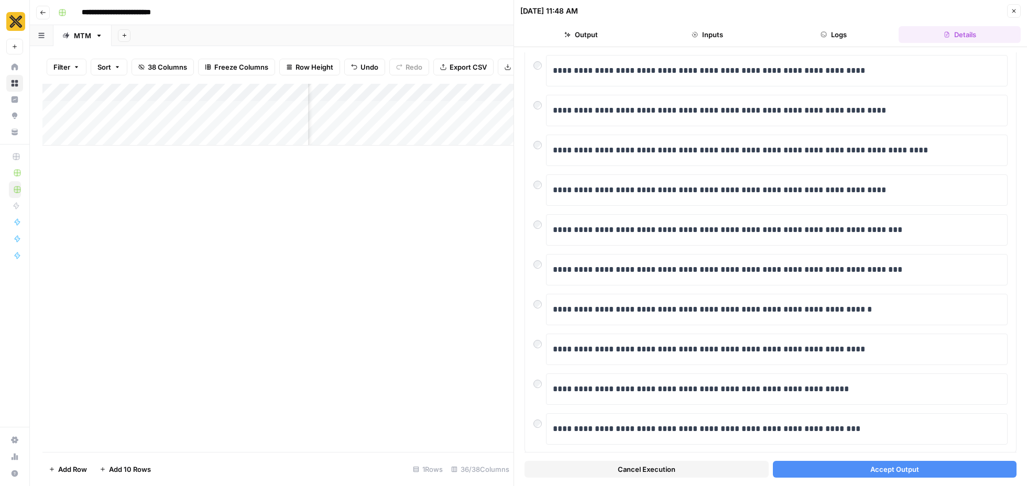
click at [870, 469] on button "Accept Output" at bounding box center [895, 469] width 244 height 17
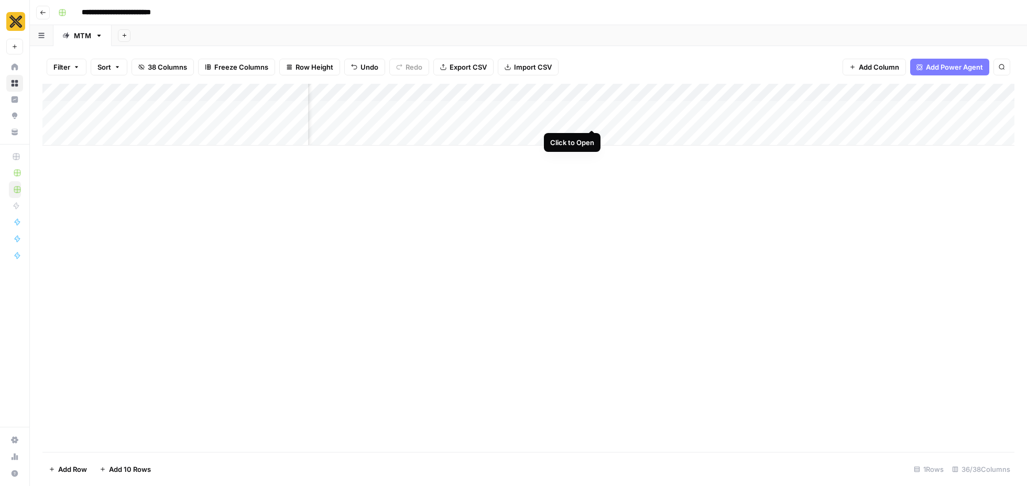
click at [592, 110] on div "Add Column" at bounding box center [528, 115] width 972 height 62
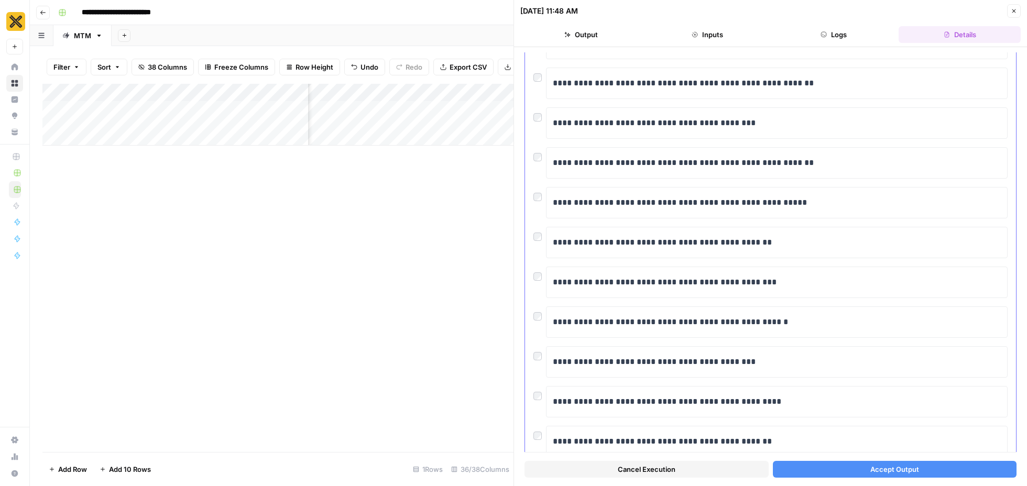
scroll to position [2661, 0]
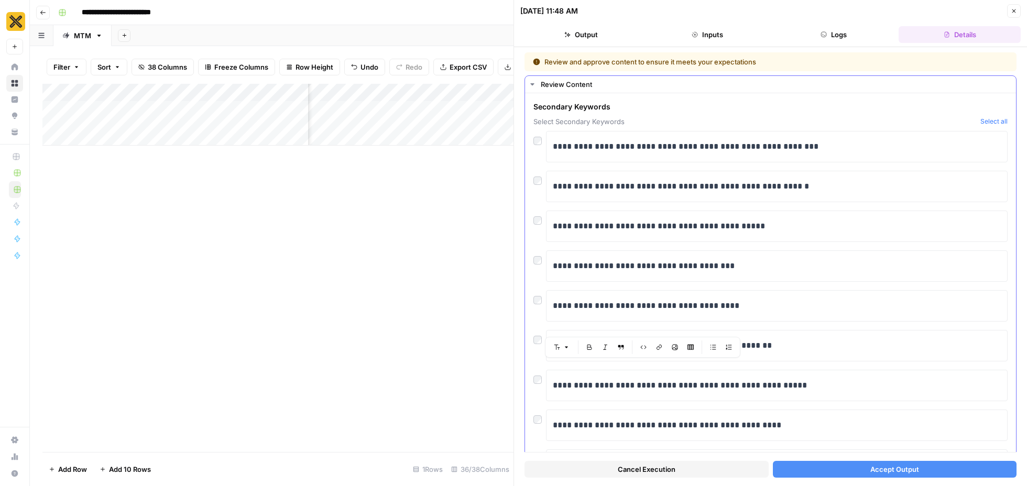
scroll to position [2661, 0]
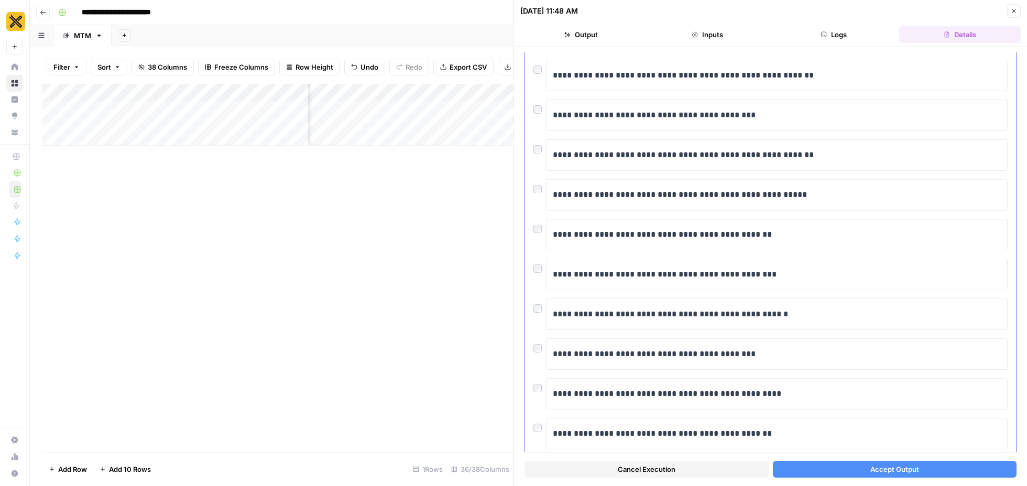
click at [537, 418] on div at bounding box center [540, 425] width 13 height 15
drag, startPoint x: 667, startPoint y: 407, endPoint x: 613, endPoint y: 406, distance: 54.0
click at [613, 427] on p "**********" at bounding box center [777, 434] width 449 height 14
drag, startPoint x: 650, startPoint y: 329, endPoint x: 612, endPoint y: 329, distance: 37.7
click at [612, 348] on p "**********" at bounding box center [777, 355] width 449 height 14
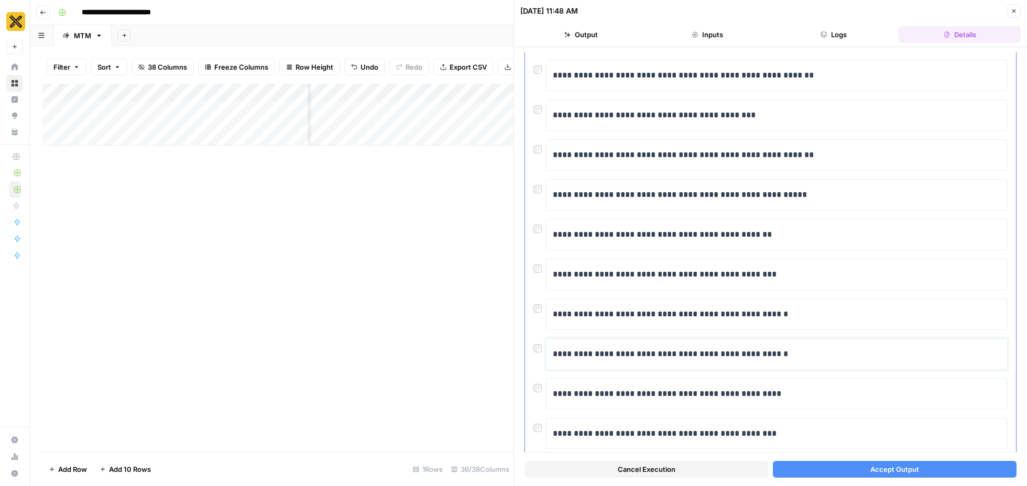
click at [627, 348] on p "**********" at bounding box center [777, 355] width 449 height 14
drag, startPoint x: 672, startPoint y: 329, endPoint x: 613, endPoint y: 329, distance: 58.7
click at [613, 348] on p "**********" at bounding box center [777, 355] width 449 height 14
click at [633, 343] on div "**********" at bounding box center [777, 354] width 448 height 22
drag, startPoint x: 684, startPoint y: 327, endPoint x: 774, endPoint y: 325, distance: 90.2
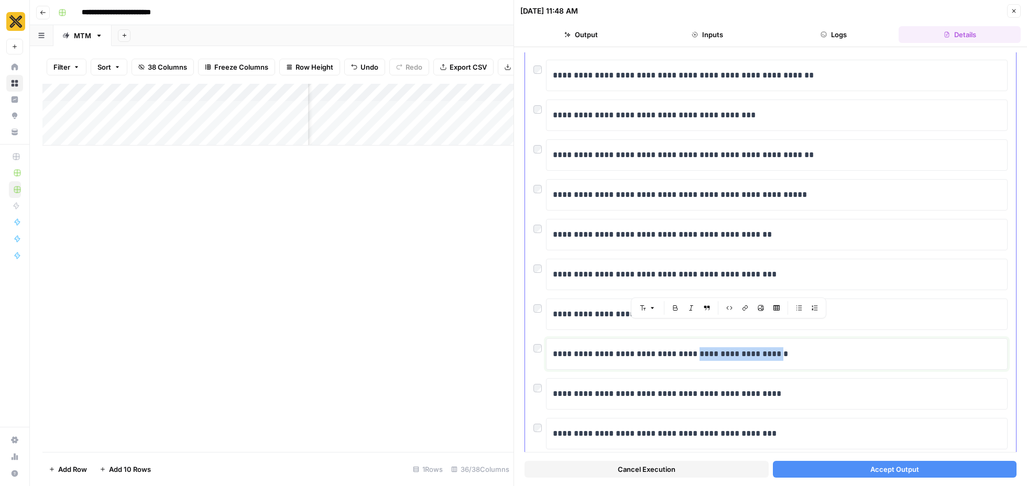
click at [774, 348] on p "**********" at bounding box center [777, 355] width 449 height 14
click at [765, 348] on p "**********" at bounding box center [777, 355] width 449 height 14
click at [897, 469] on span "Accept Output" at bounding box center [895, 469] width 49 height 10
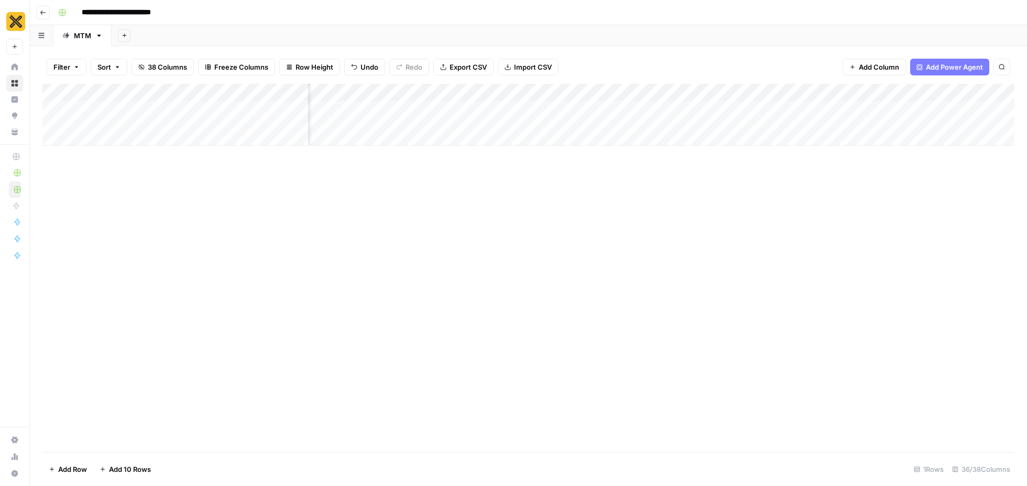
scroll to position [0, 1137]
click at [735, 115] on div "Add Column" at bounding box center [528, 115] width 972 height 62
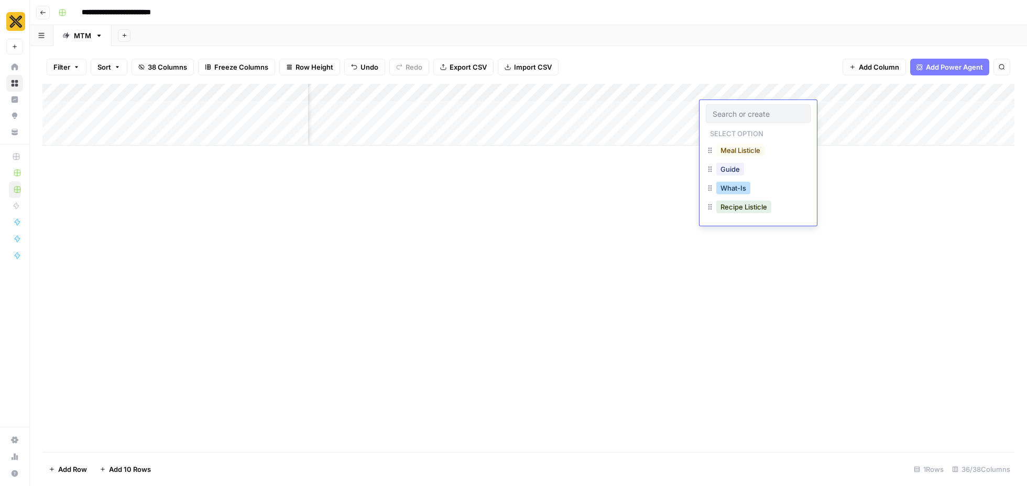
click at [739, 187] on button "What-Is" at bounding box center [734, 188] width 34 height 13
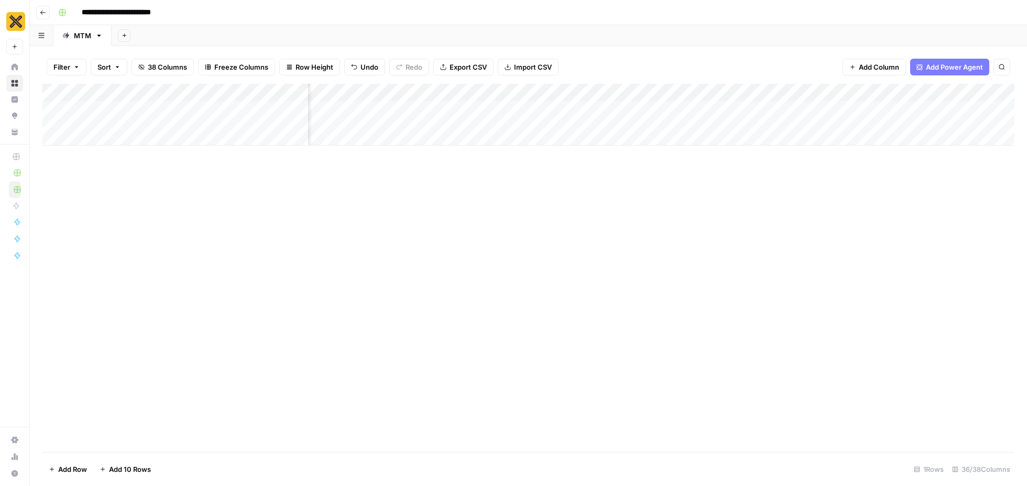
scroll to position [0, 1208]
click at [750, 110] on div "Add Column" at bounding box center [528, 115] width 972 height 62
click at [489, 108] on div "Add Column" at bounding box center [528, 115] width 972 height 62
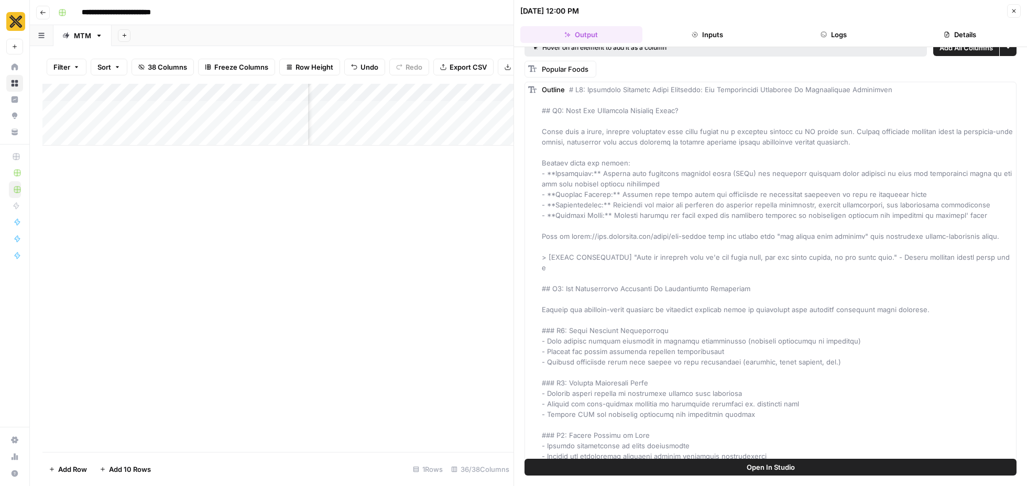
scroll to position [15, 0]
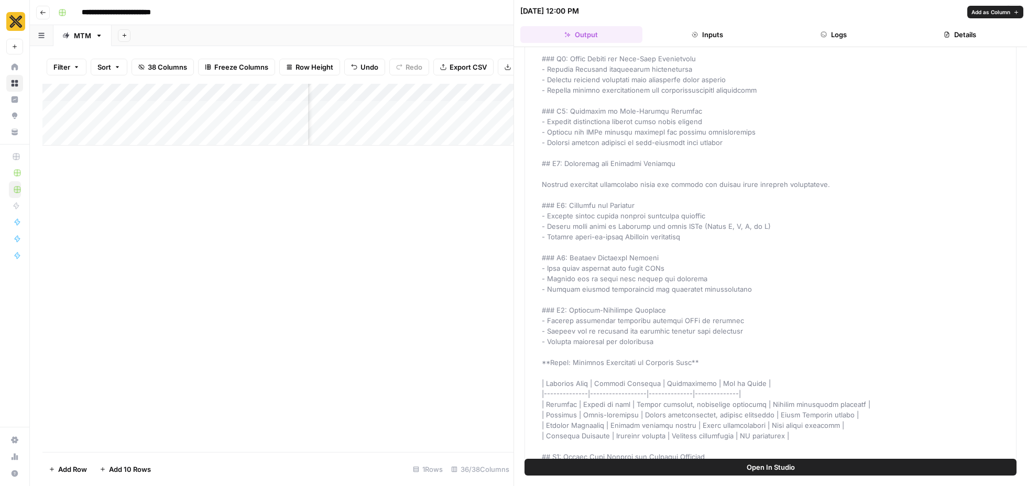
scroll to position [621, 0]
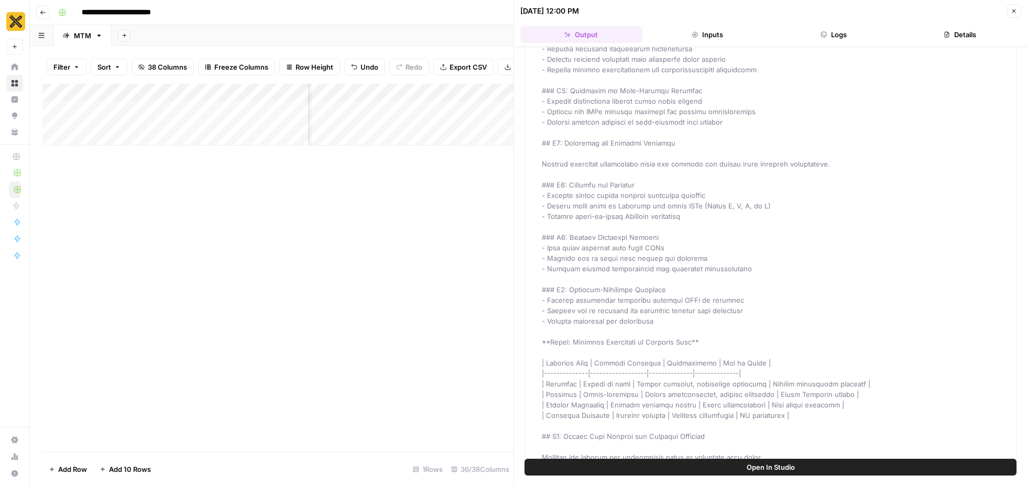
click at [1012, 11] on icon "button" at bounding box center [1014, 11] width 6 height 6
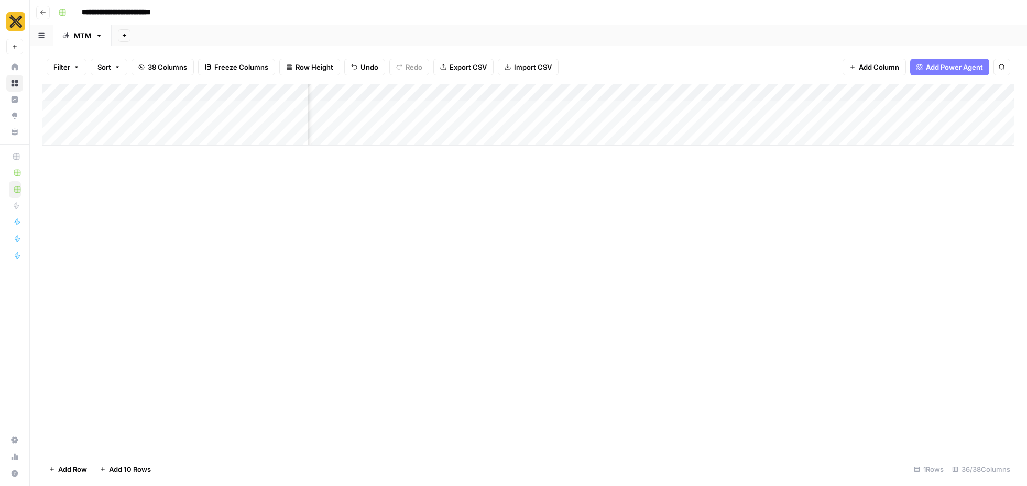
scroll to position [0, 1547]
click at [811, 110] on div "Add Column" at bounding box center [528, 115] width 972 height 62
click at [43, 12] on icon "button" at bounding box center [42, 12] width 5 height 4
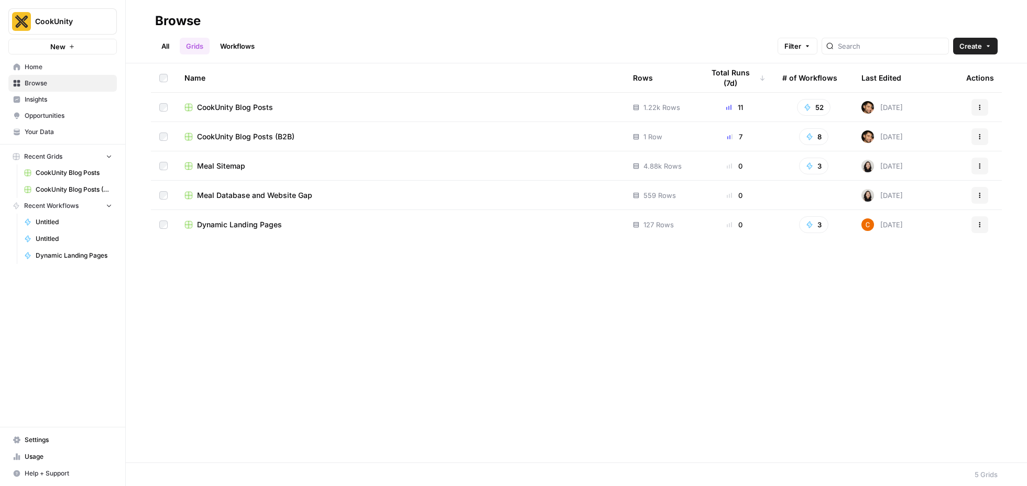
click at [42, 134] on span "Your Data" at bounding box center [69, 131] width 88 height 9
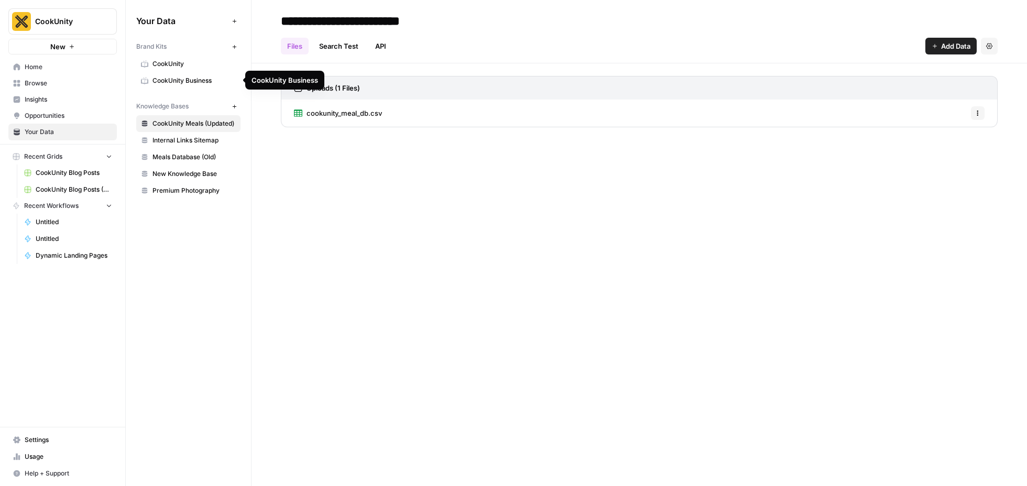
click at [197, 81] on span "CookUnity Business" at bounding box center [194, 80] width 83 height 9
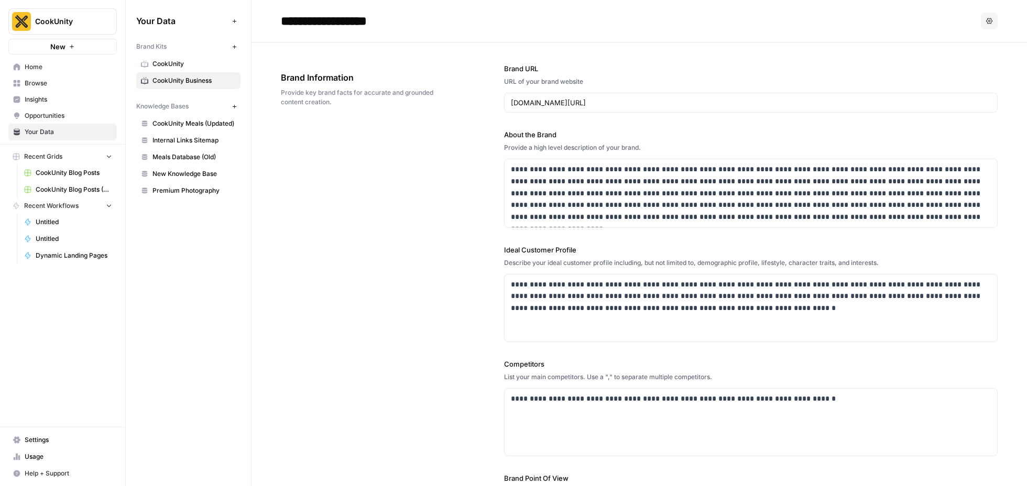
click at [990, 24] on icon "button" at bounding box center [989, 21] width 6 height 6
click at [858, 25] on div "**********" at bounding box center [629, 21] width 696 height 17
click at [53, 83] on span "Browse" at bounding box center [69, 83] width 88 height 9
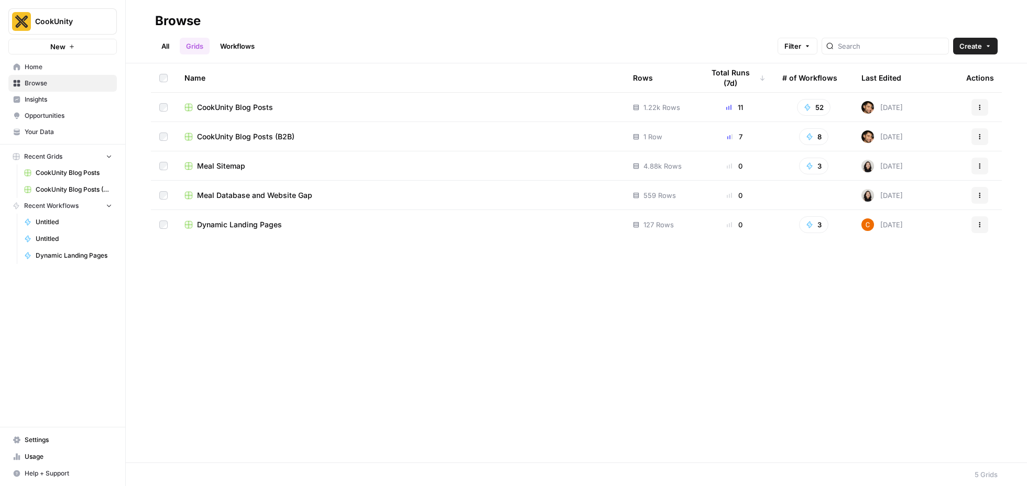
click at [229, 139] on span "CookUnity Blog Posts (B2B)" at bounding box center [245, 137] width 97 height 10
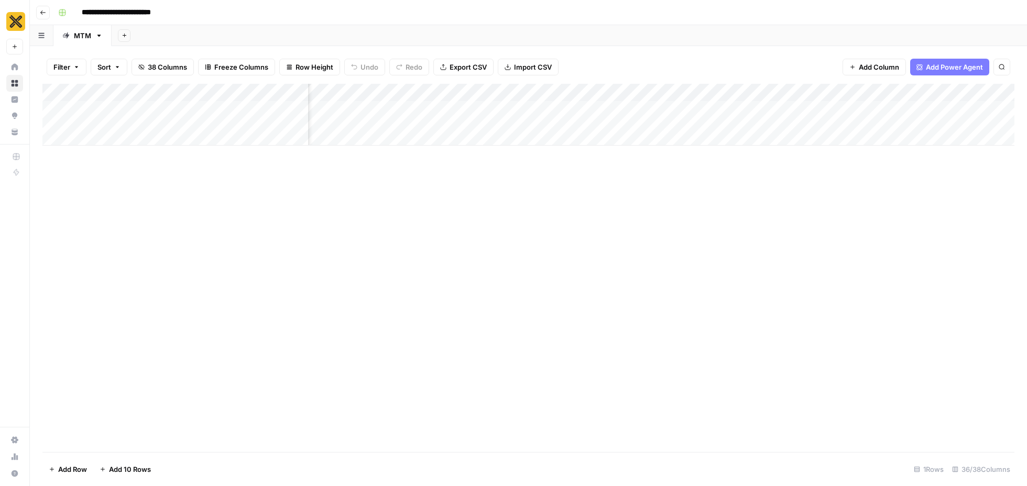
scroll to position [0, 1888]
click at [520, 66] on span "Import CSV" at bounding box center [533, 67] width 38 height 10
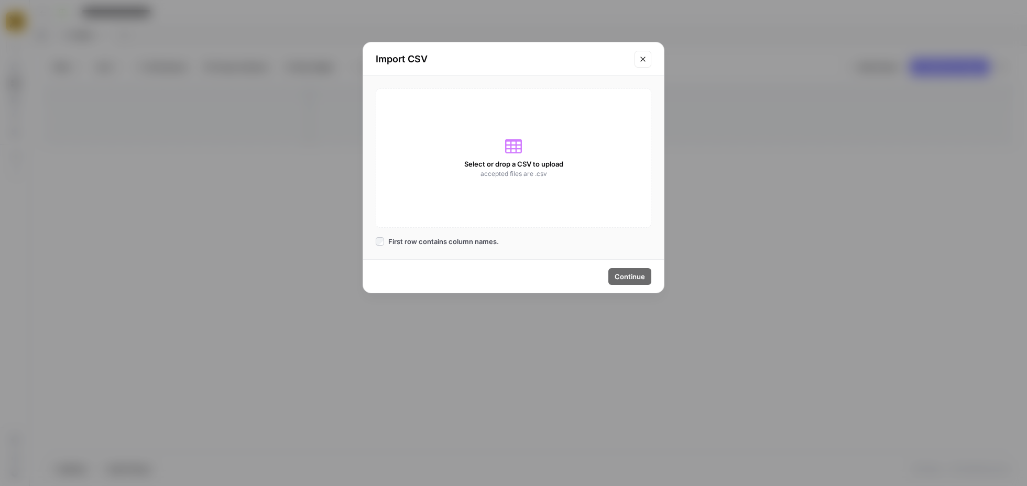
click at [644, 62] on icon "Close modal" at bounding box center [643, 59] width 8 height 8
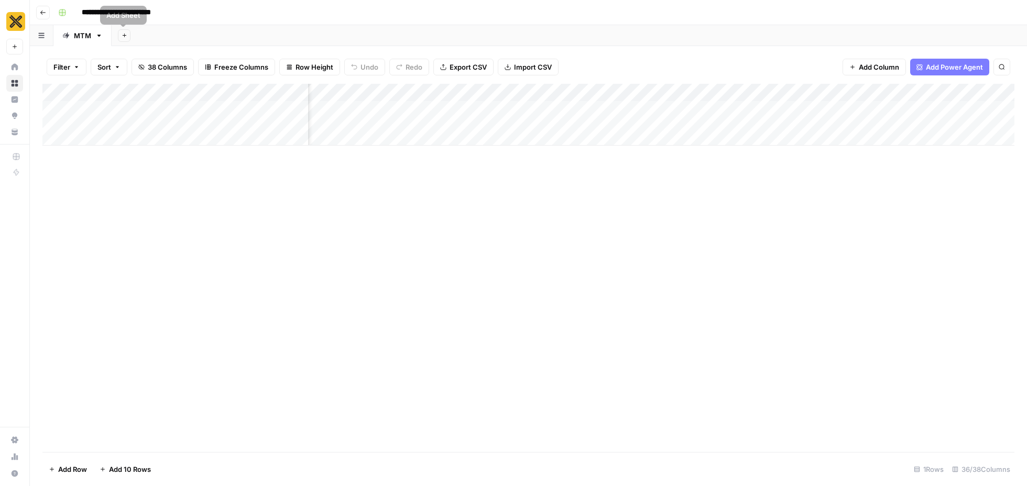
click at [556, 188] on div "Add Column" at bounding box center [528, 268] width 972 height 368
click at [44, 12] on icon "button" at bounding box center [43, 12] width 6 height 6
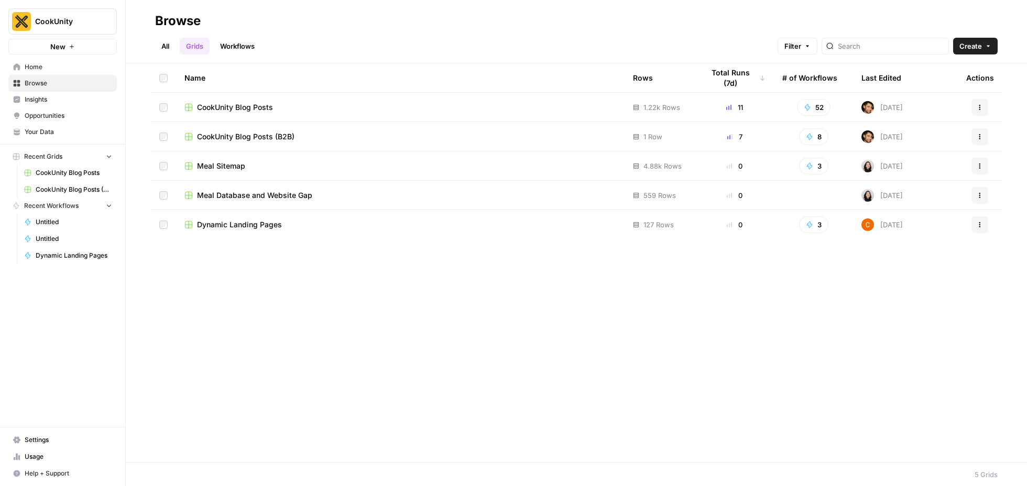
click at [274, 104] on div "CookUnity Blog Posts" at bounding box center [401, 107] width 432 height 10
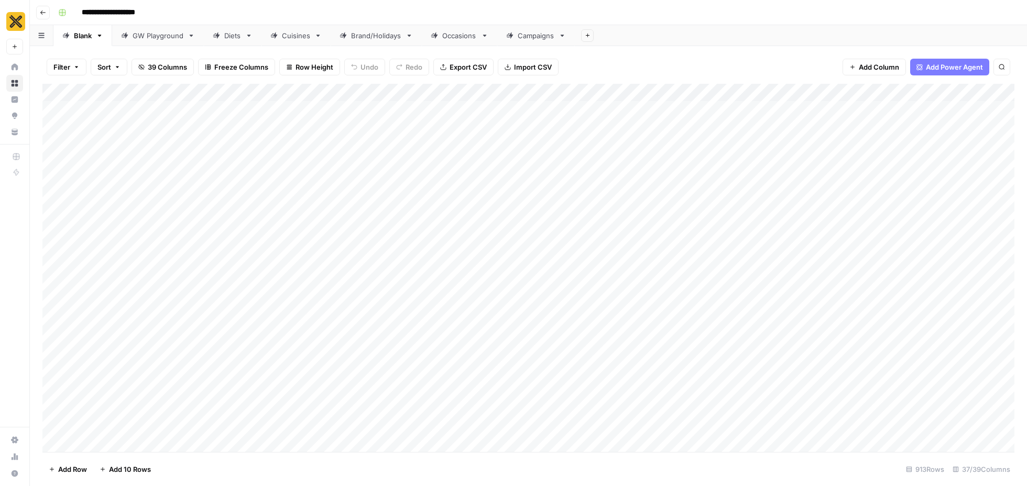
click at [283, 44] on link "Cuisines" at bounding box center [296, 35] width 69 height 21
click at [791, 306] on div "Add Column" at bounding box center [528, 268] width 972 height 368
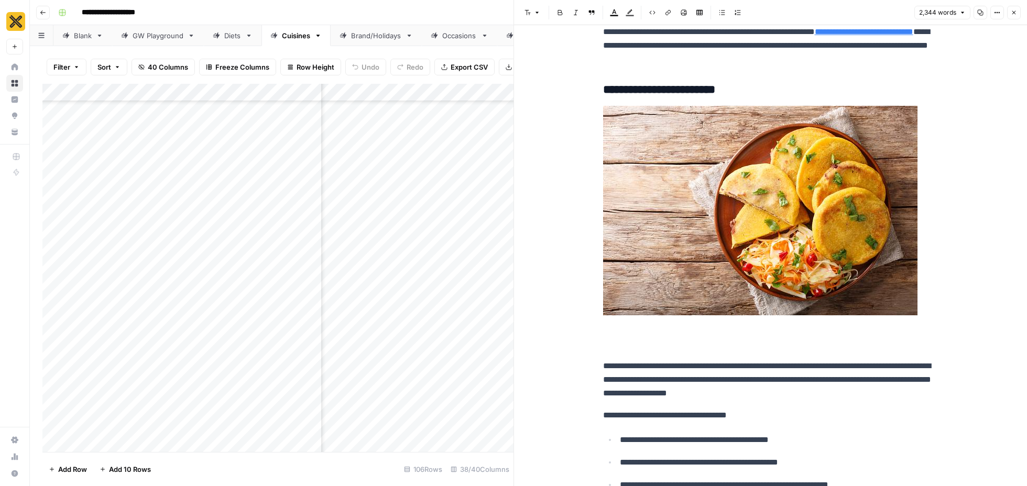
scroll to position [2431, 0]
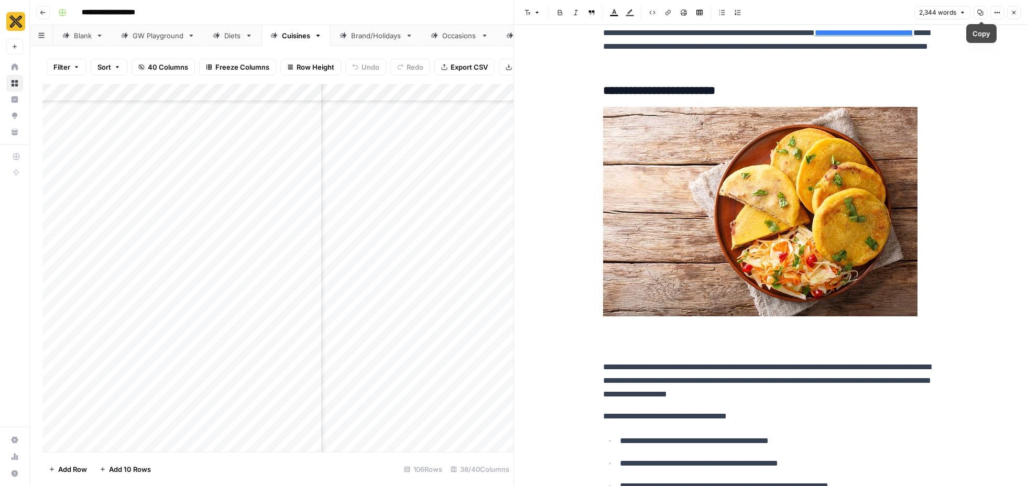
click at [984, 13] on icon "button" at bounding box center [981, 12] width 6 height 6
click at [797, 56] on p "**********" at bounding box center [770, 40] width 335 height 55
click at [865, 84] on h3 "**********" at bounding box center [770, 91] width 335 height 15
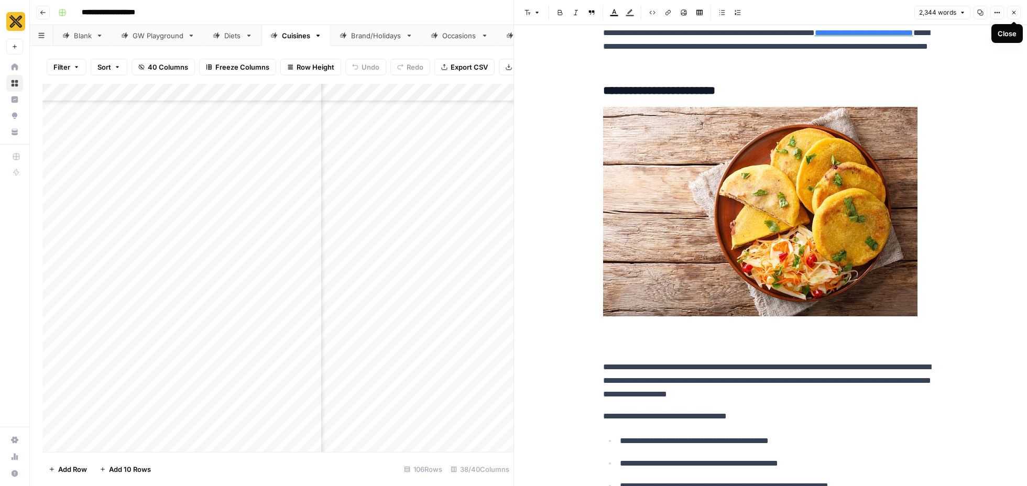
click at [1014, 12] on icon "button" at bounding box center [1015, 13] width 4 height 4
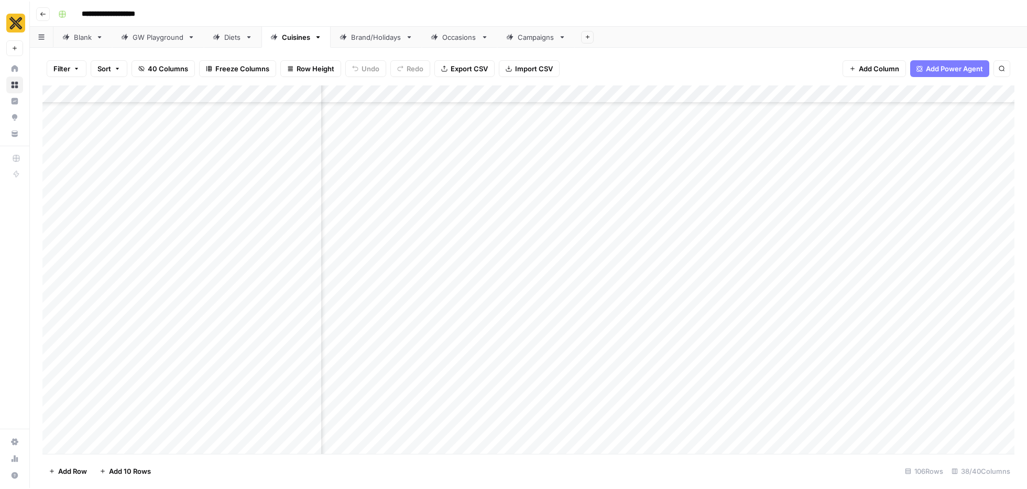
scroll to position [2555, 2519]
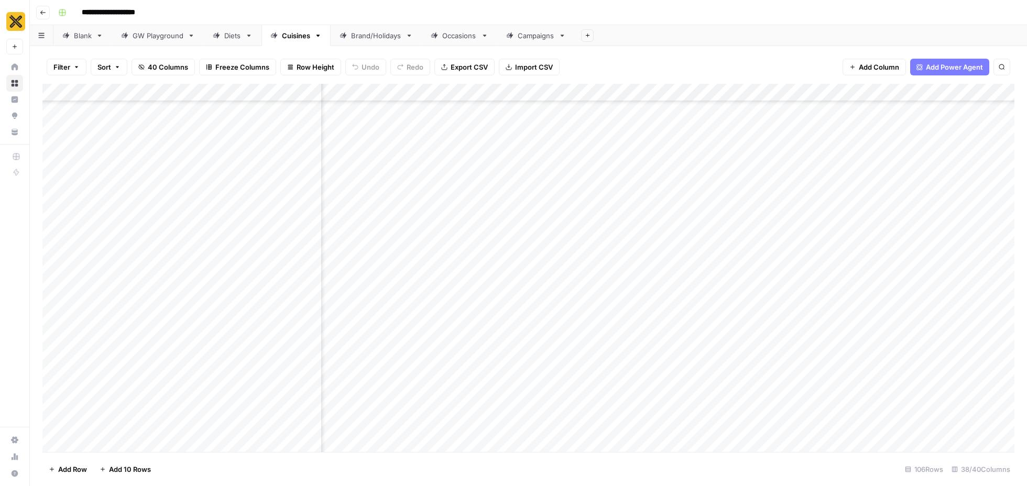
click at [883, 144] on div "Add Column" at bounding box center [528, 268] width 972 height 368
click at [929, 142] on div "Add Column" at bounding box center [528, 268] width 972 height 368
click at [44, 11] on icon "button" at bounding box center [43, 12] width 6 height 6
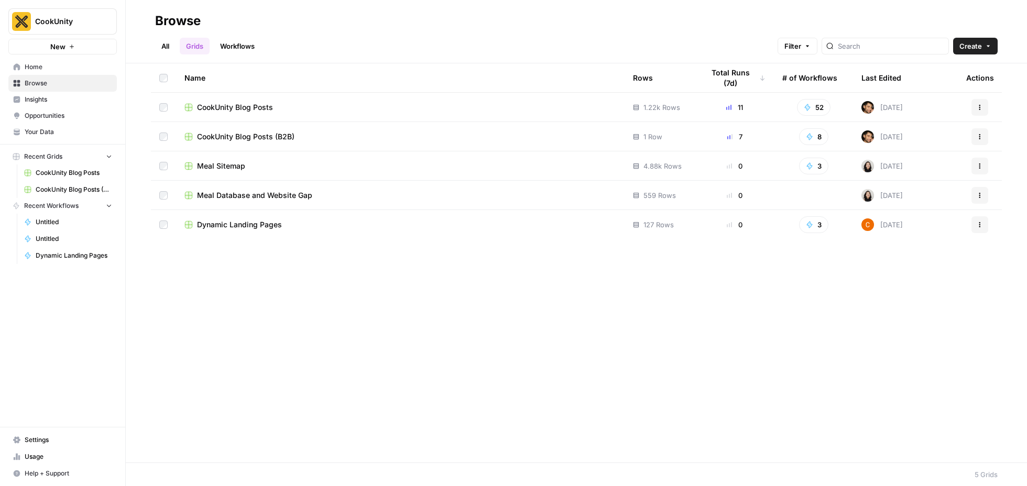
click at [378, 138] on div "CookUnity Blog Posts (B2B)" at bounding box center [401, 137] width 432 height 10
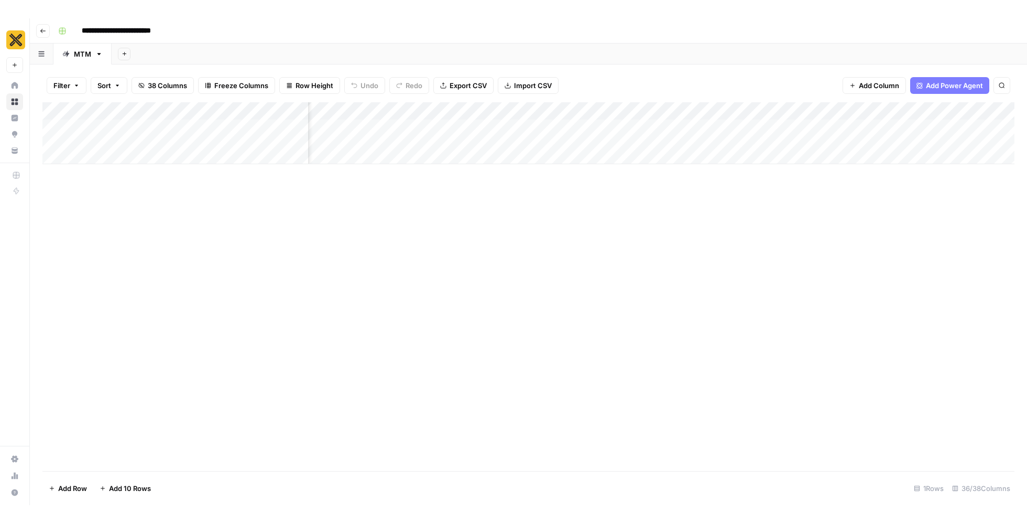
scroll to position [0, 1746]
